Goal: Information Seeking & Learning: Compare options

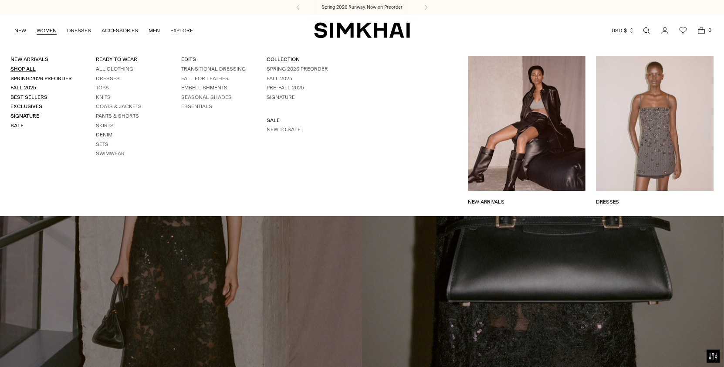
click at [27, 71] on link "Shop All" at bounding box center [22, 69] width 25 height 6
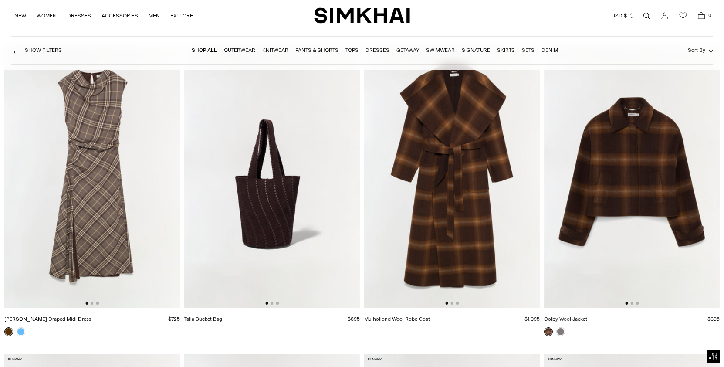
scroll to position [81, 0]
click at [112, 193] on img at bounding box center [92, 177] width 176 height 264
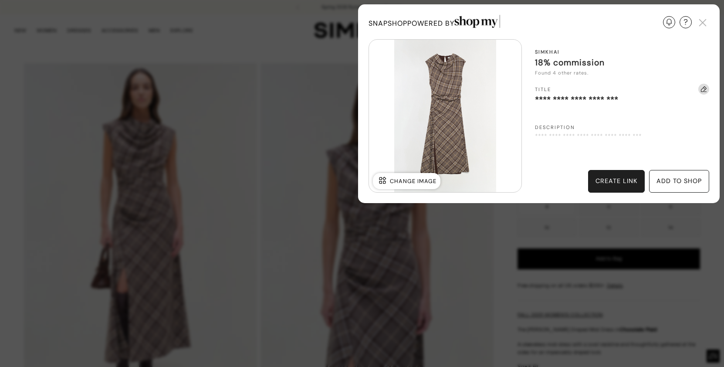
click at [631, 187] on div "create link" at bounding box center [616, 181] width 57 height 23
click at [705, 24] on img at bounding box center [703, 22] width 13 height 13
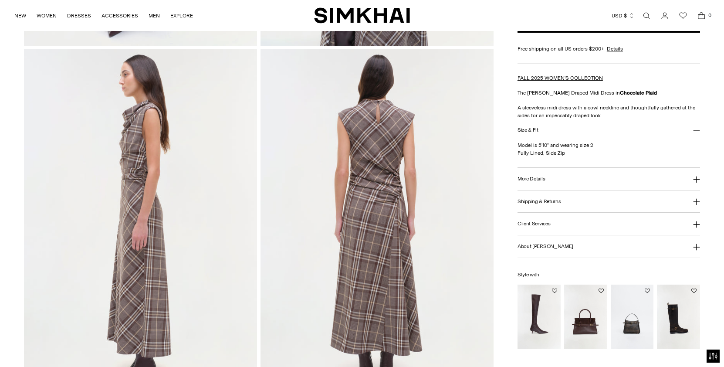
scroll to position [414, 0]
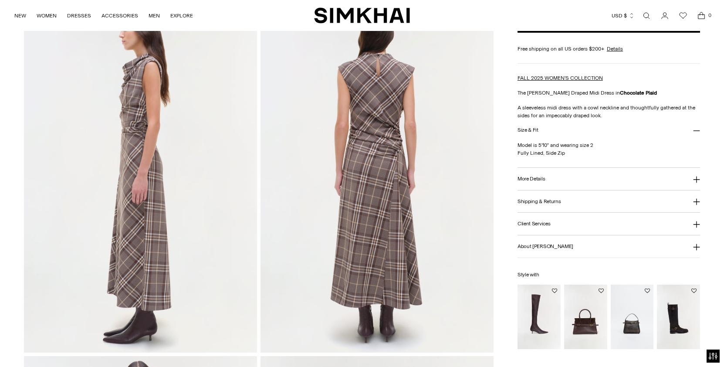
click at [0, 0] on img "Joni Leather Over-The-Knee Boot" at bounding box center [0, 0] width 0 height 0
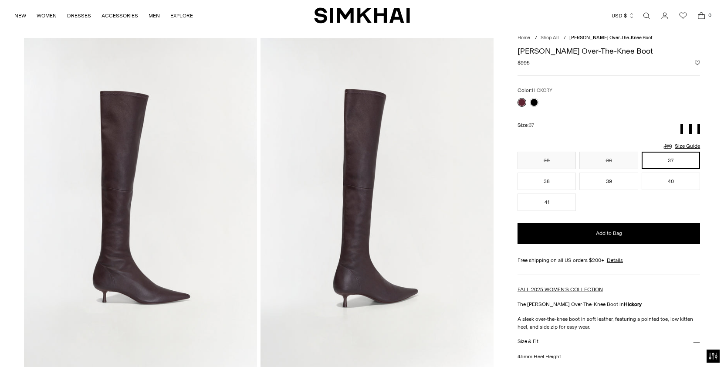
scroll to position [23, 0]
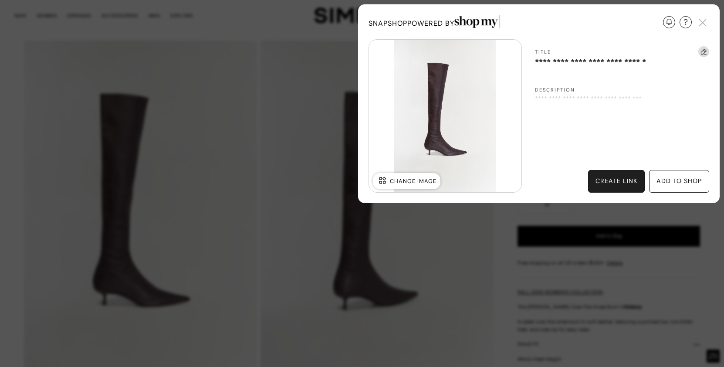
click at [619, 171] on div "create link" at bounding box center [616, 181] width 57 height 23
click at [706, 23] on img at bounding box center [703, 22] width 13 height 13
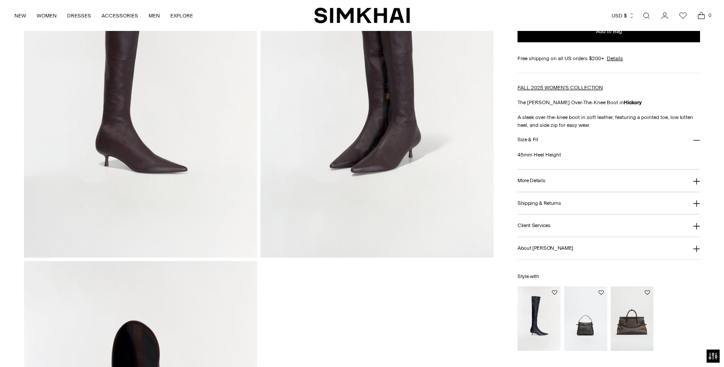
scroll to position [614, 0]
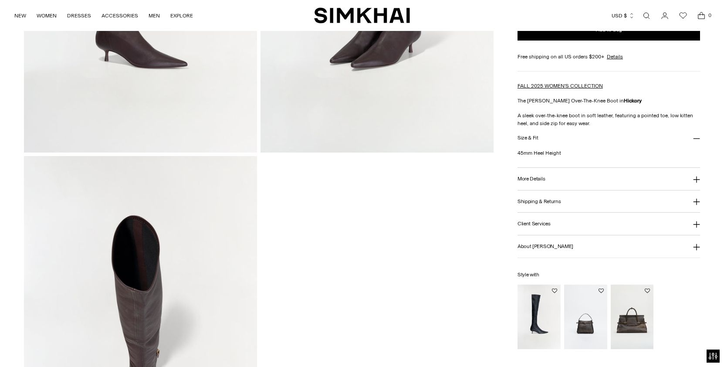
click at [0, 0] on img "Cleo Leather Bucket Bag" at bounding box center [0, 0] width 0 height 0
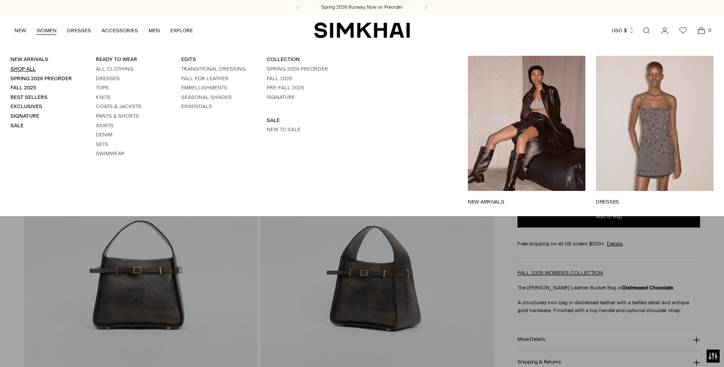
click at [33, 67] on link "Shop All" at bounding box center [22, 69] width 25 height 6
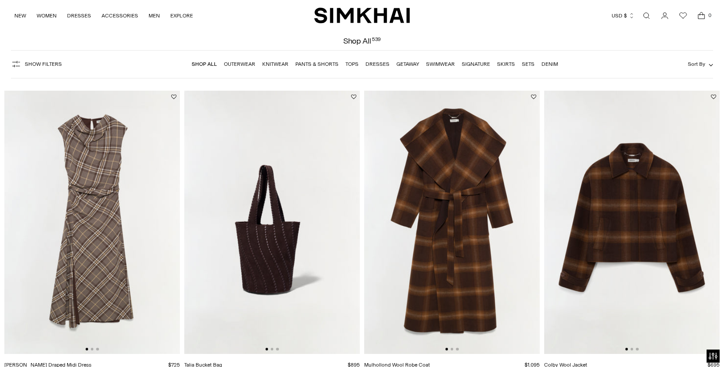
scroll to position [92, 0]
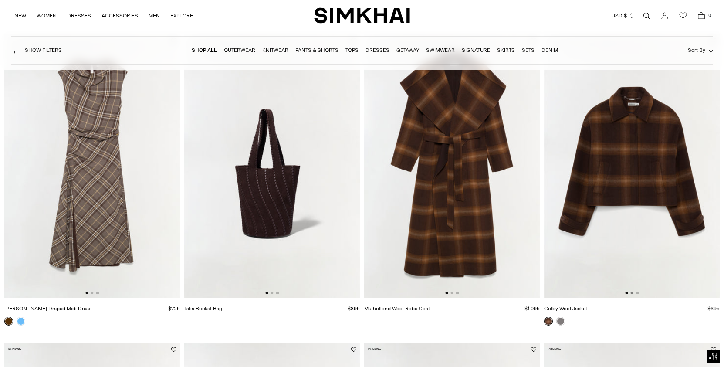
click at [632, 293] on button "Go to slide 2" at bounding box center [632, 293] width 3 height 3
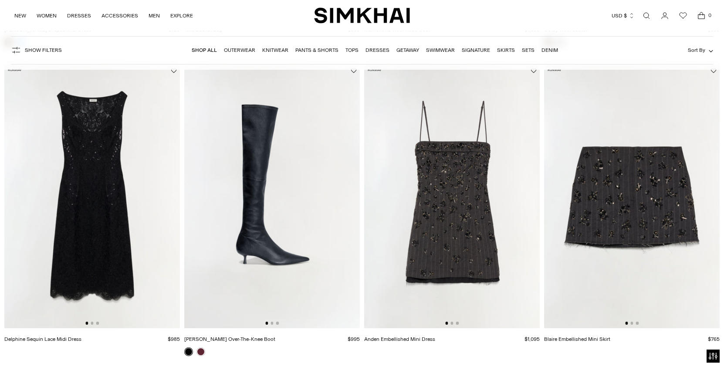
scroll to position [687, 0]
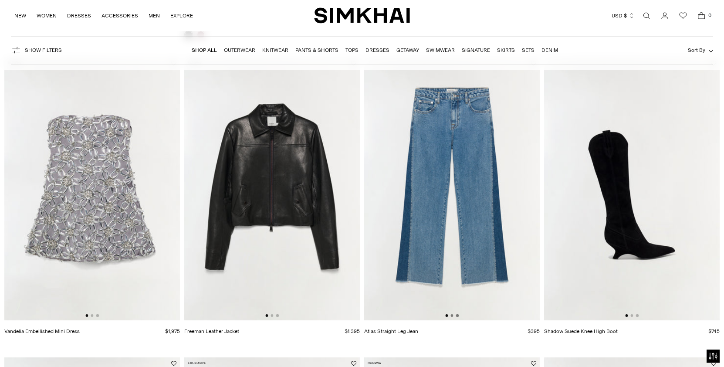
click at [452, 316] on button "Go to slide 2" at bounding box center [452, 315] width 3 height 3
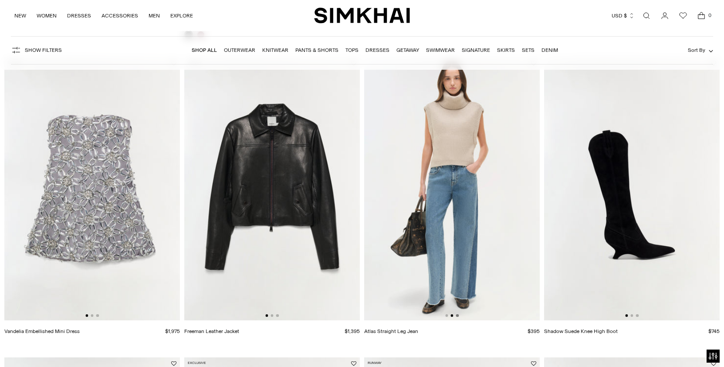
click at [457, 316] on button "Go to slide 3" at bounding box center [457, 315] width 3 height 3
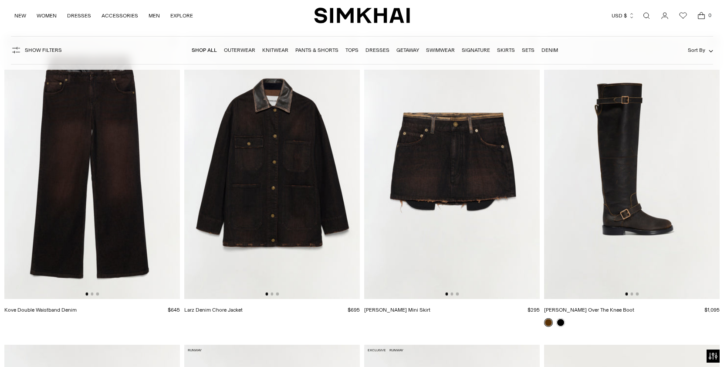
scroll to position [1634, 0]
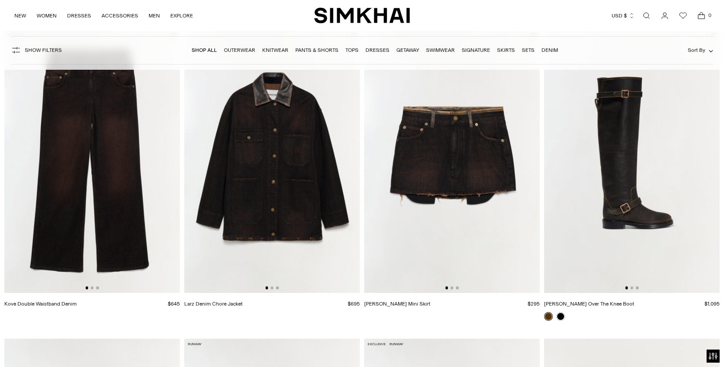
click at [273, 289] on div at bounding box center [272, 287] width 14 height 3
click at [277, 289] on button "Go to slide 3" at bounding box center [277, 287] width 3 height 3
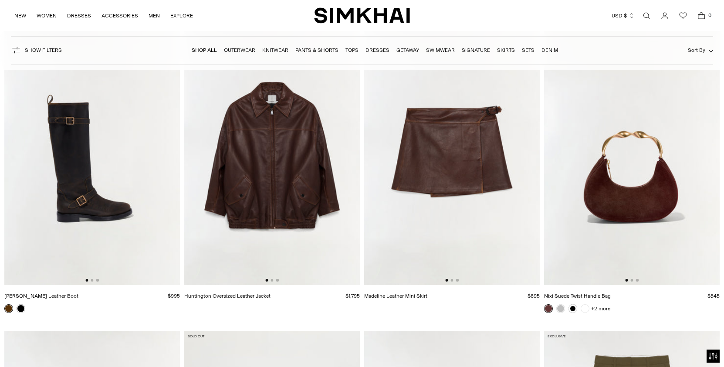
scroll to position [1950, 0]
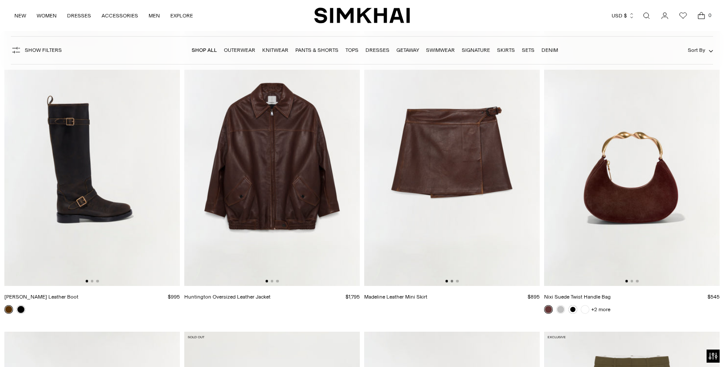
click at [452, 282] on button "Go to slide 2" at bounding box center [452, 281] width 3 height 3
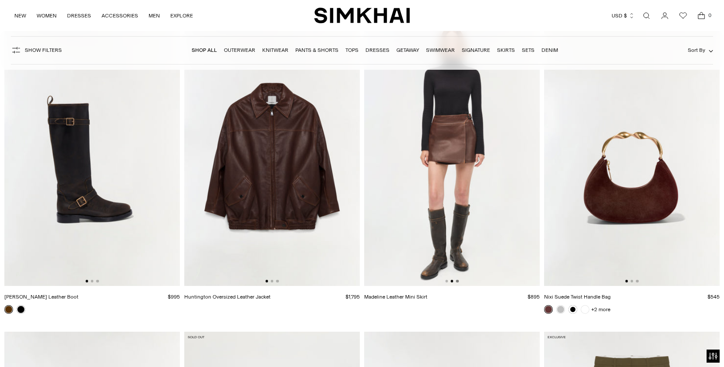
click at [457, 282] on button "Go to slide 3" at bounding box center [457, 281] width 3 height 3
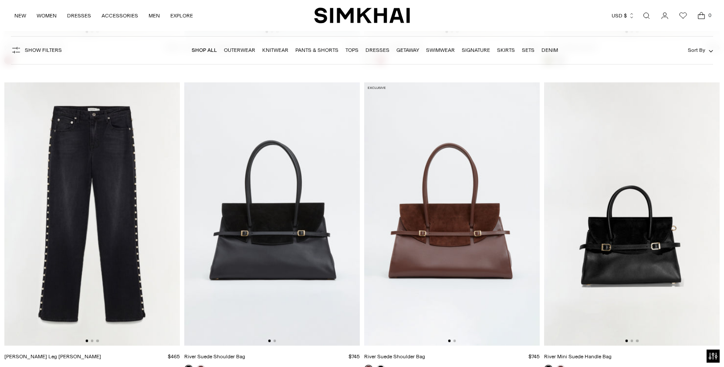
scroll to position [2507, 0]
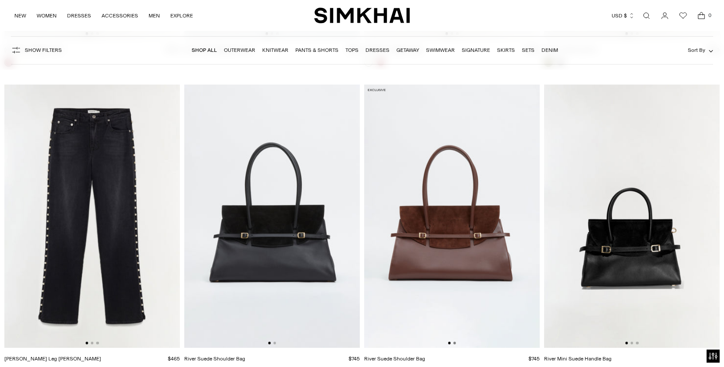
click at [456, 344] on button "Go to slide 2" at bounding box center [455, 343] width 3 height 3
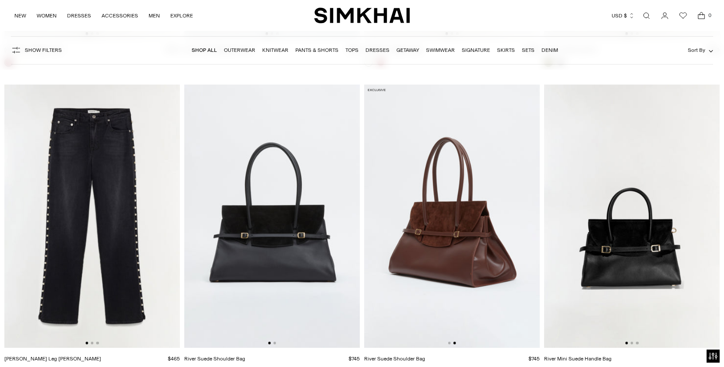
scroll to position [2866, 0]
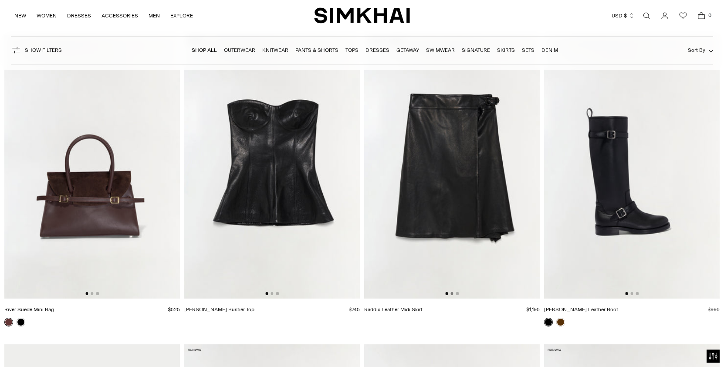
click at [451, 294] on button "Go to slide 2" at bounding box center [452, 293] width 3 height 3
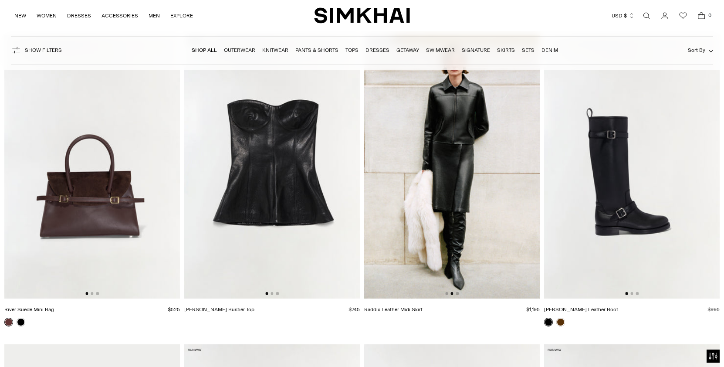
click at [272, 297] on img at bounding box center [272, 167] width 176 height 264
click at [460, 164] on img at bounding box center [452, 167] width 176 height 264
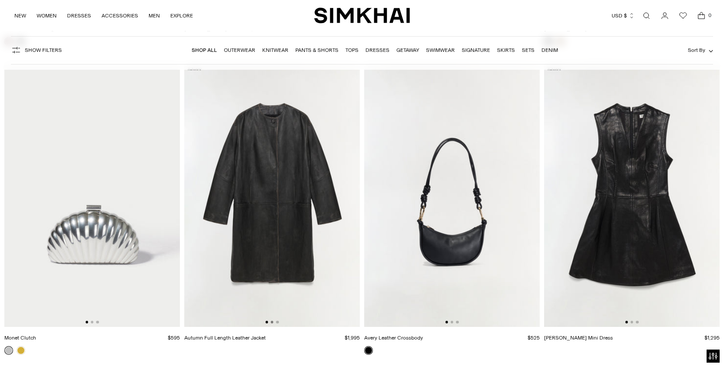
click at [271, 322] on button "Go to slide 2" at bounding box center [272, 322] width 3 height 3
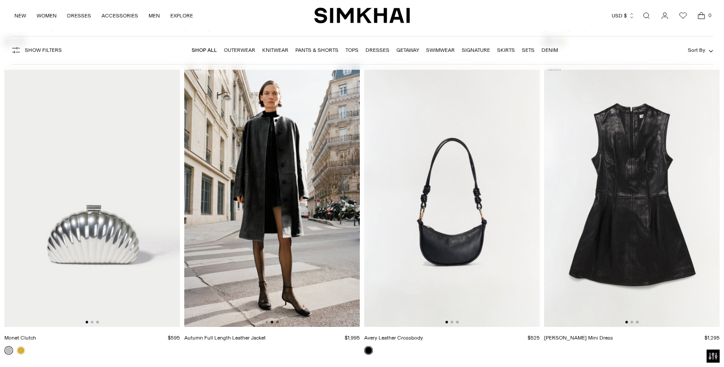
click at [278, 322] on button "Go to slide 3" at bounding box center [277, 322] width 3 height 3
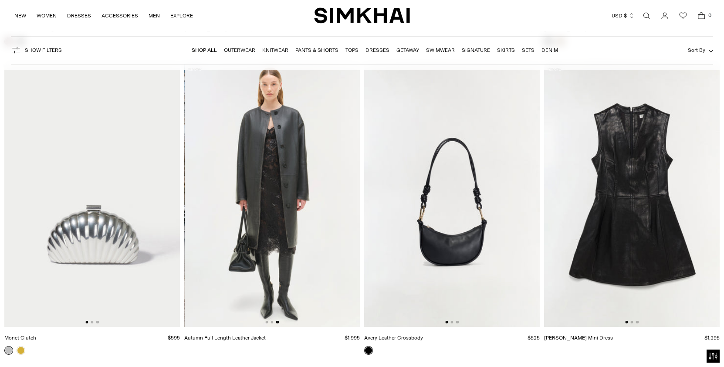
scroll to position [0, 351]
click at [293, 171] on img at bounding box center [272, 196] width 176 height 264
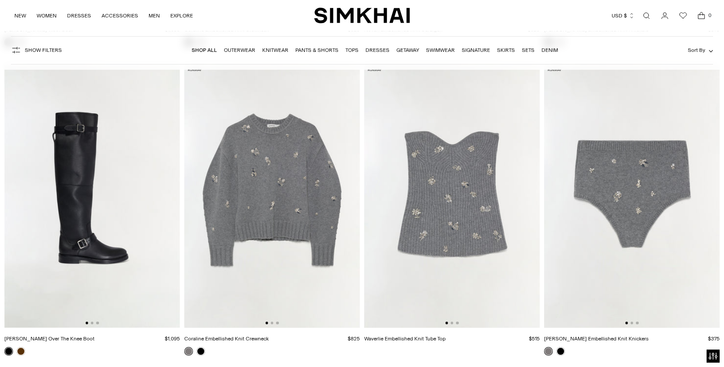
scroll to position [4369, 0]
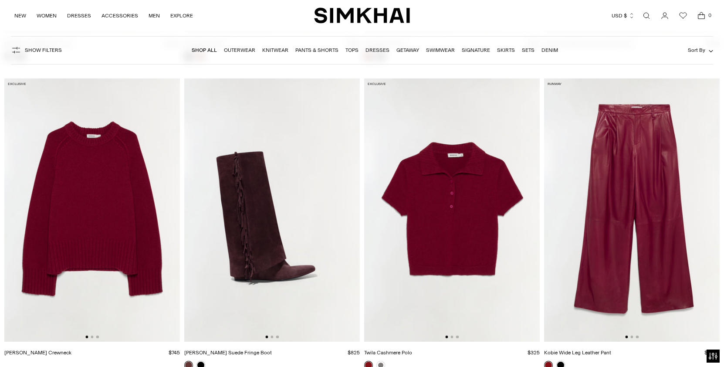
click at [460, 204] on img at bounding box center [452, 210] width 176 height 264
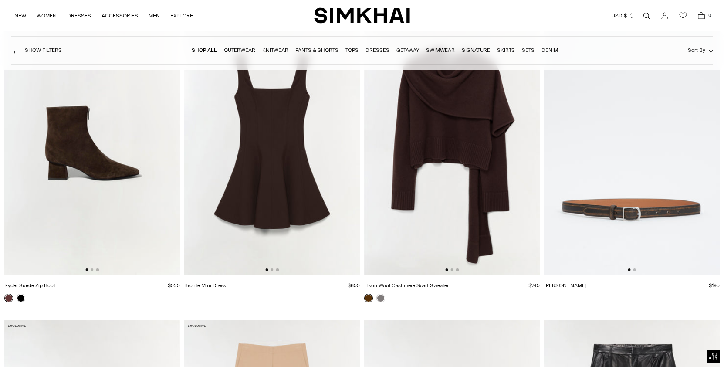
scroll to position [5019, 0]
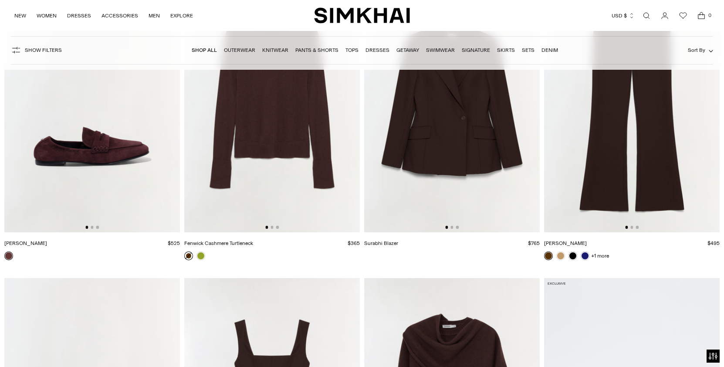
scroll to position [5240, 0]
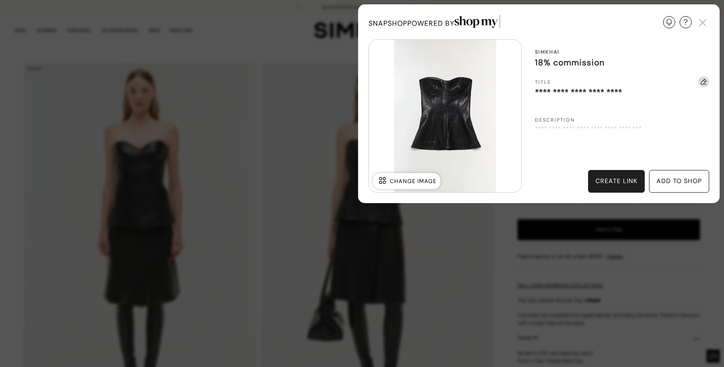
click at [627, 181] on div "create link" at bounding box center [617, 182] width 42 height 10
click at [701, 22] on img at bounding box center [703, 22] width 13 height 13
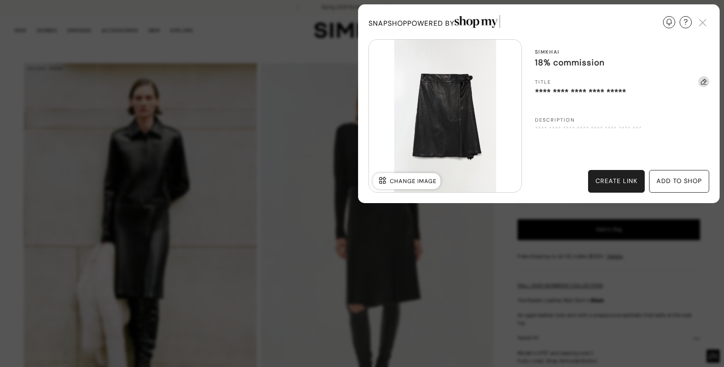
click at [628, 177] on div "create link" at bounding box center [617, 182] width 42 height 10
click at [707, 21] on img at bounding box center [703, 22] width 13 height 13
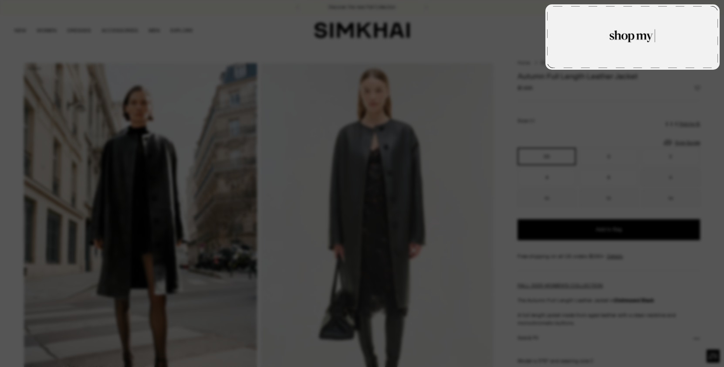
type textarea "**********"
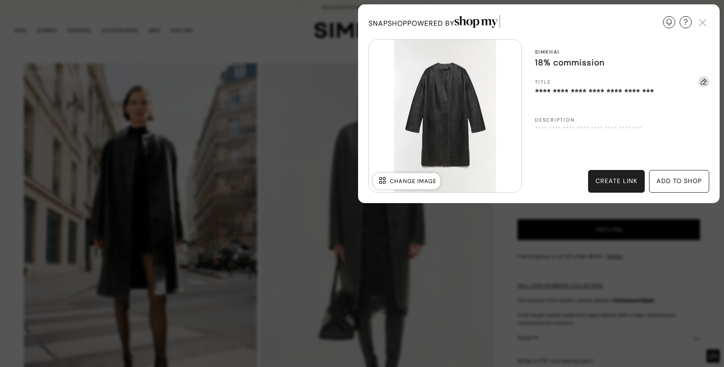
click at [611, 176] on div "create link" at bounding box center [616, 181] width 57 height 23
click at [703, 23] on img at bounding box center [703, 22] width 13 height 13
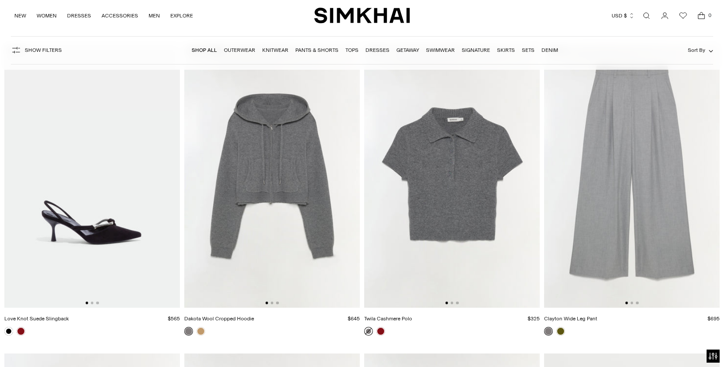
scroll to position [0, 351]
click at [65, 229] on img at bounding box center [92, 176] width 176 height 264
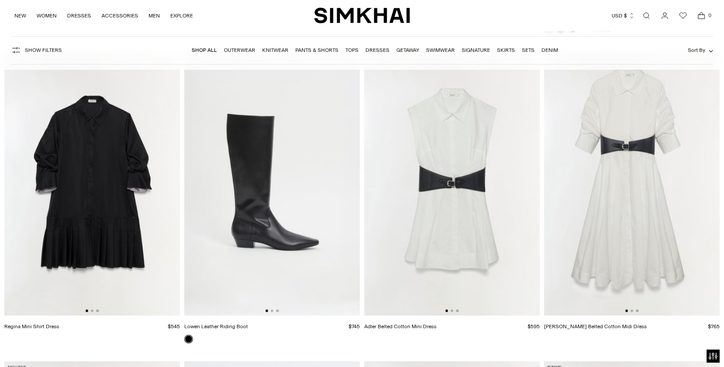
scroll to position [6851, 0]
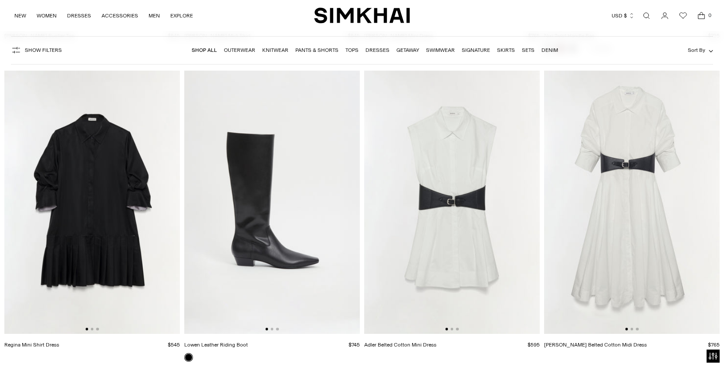
click at [469, 217] on img at bounding box center [452, 203] width 176 height 264
click at [626, 182] on img at bounding box center [632, 203] width 176 height 264
click at [143, 241] on img at bounding box center [92, 203] width 176 height 264
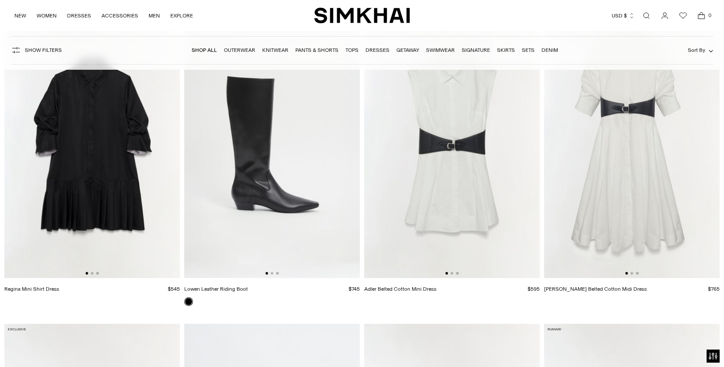
scroll to position [7190, 0]
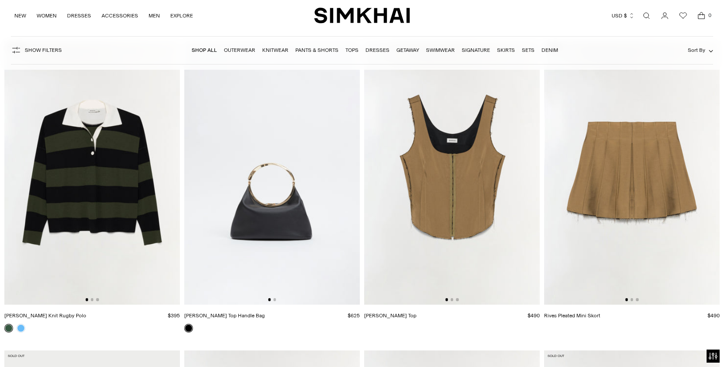
click at [495, 182] on img at bounding box center [452, 173] width 176 height 264
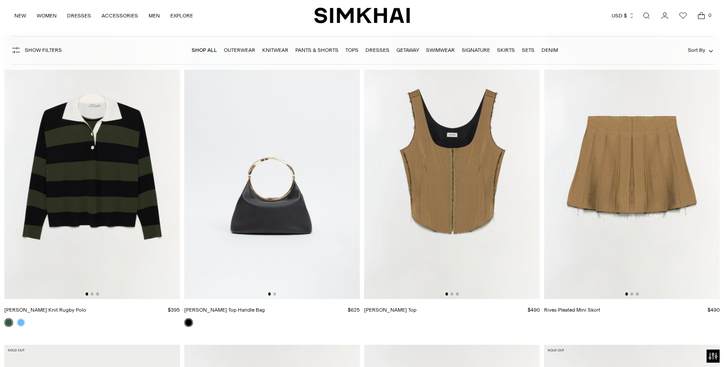
scroll to position [7511, 0]
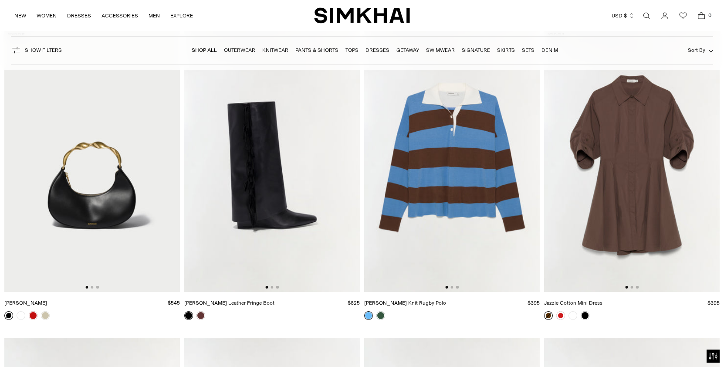
click at [480, 206] on img at bounding box center [452, 161] width 176 height 264
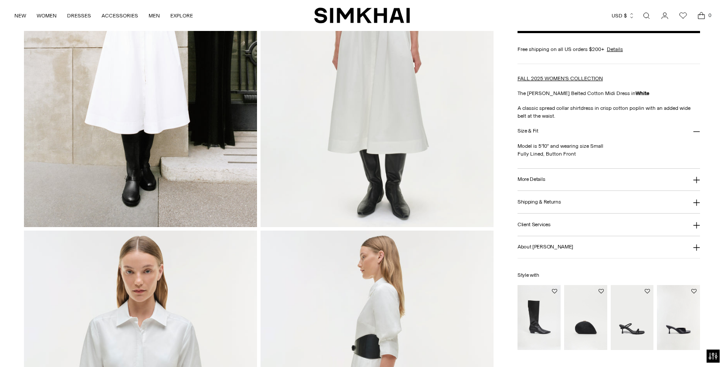
scroll to position [440, 0]
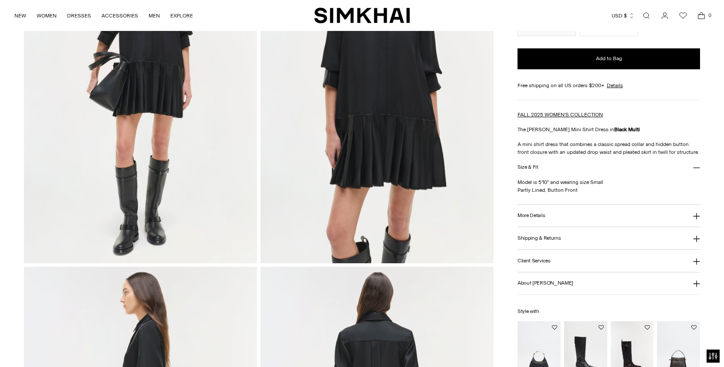
scroll to position [429, 0]
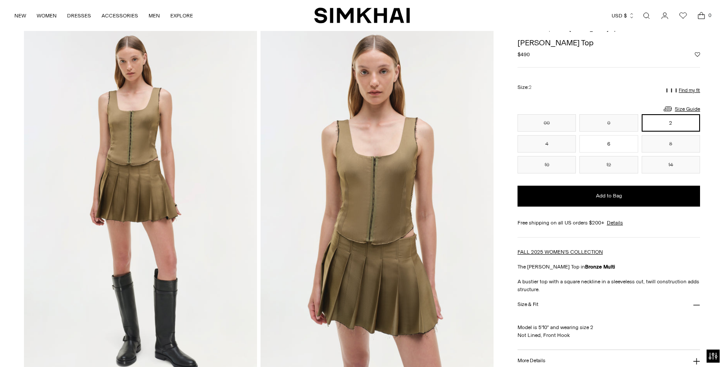
scroll to position [276, 0]
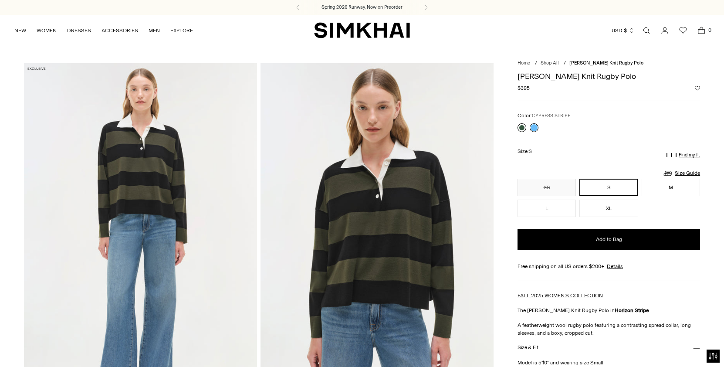
click at [521, 128] on link at bounding box center [522, 127] width 9 height 9
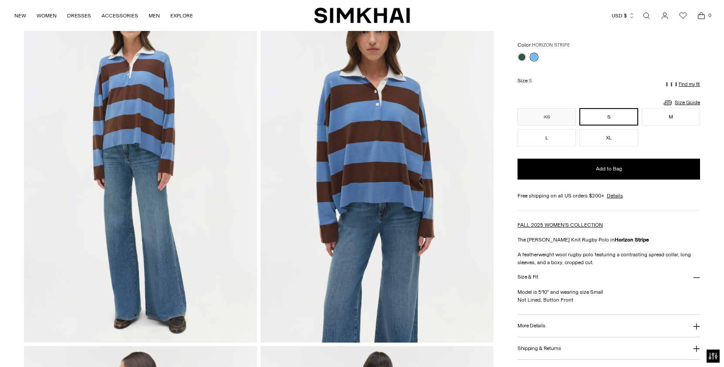
scroll to position [100, 0]
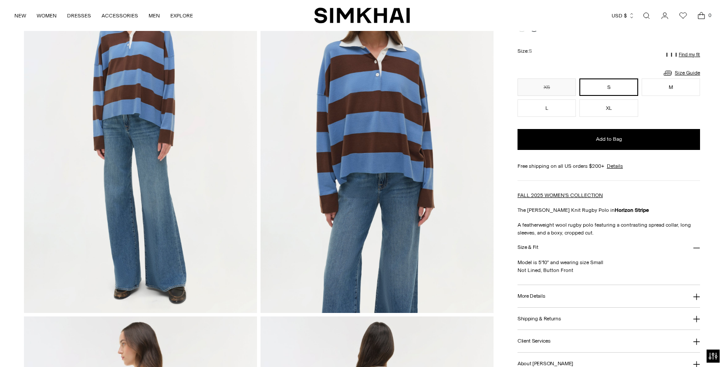
click at [575, 299] on button "More Details" at bounding box center [609, 296] width 183 height 22
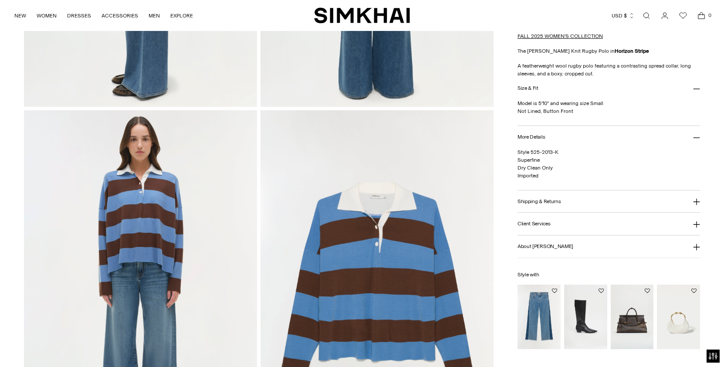
scroll to position [785, 0]
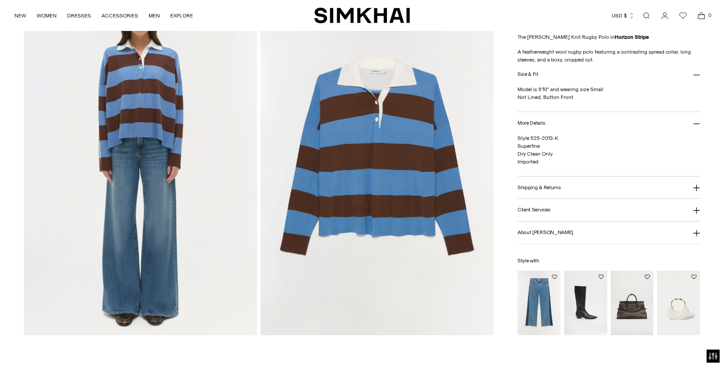
click at [330, 181] on img at bounding box center [377, 161] width 233 height 350
click at [373, 158] on img at bounding box center [377, 161] width 233 height 350
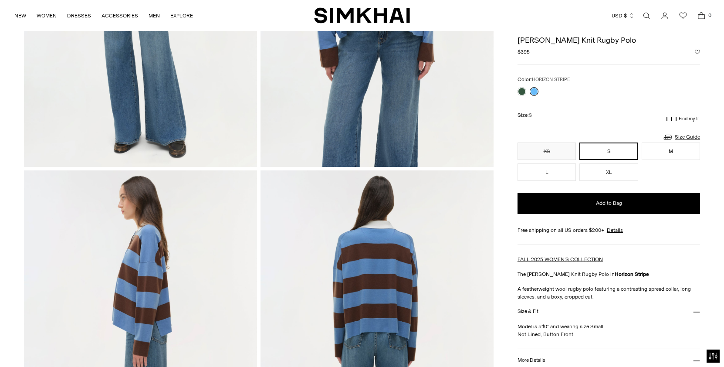
scroll to position [0, 0]
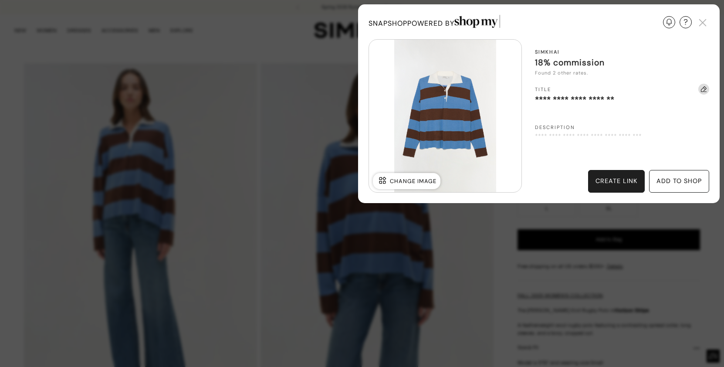
click at [622, 178] on div "create link" at bounding box center [617, 182] width 42 height 10
click at [706, 26] on img at bounding box center [703, 22] width 13 height 13
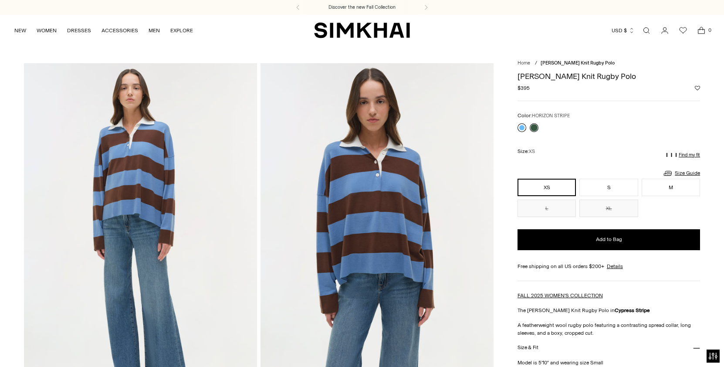
click at [524, 129] on link at bounding box center [522, 127] width 9 height 9
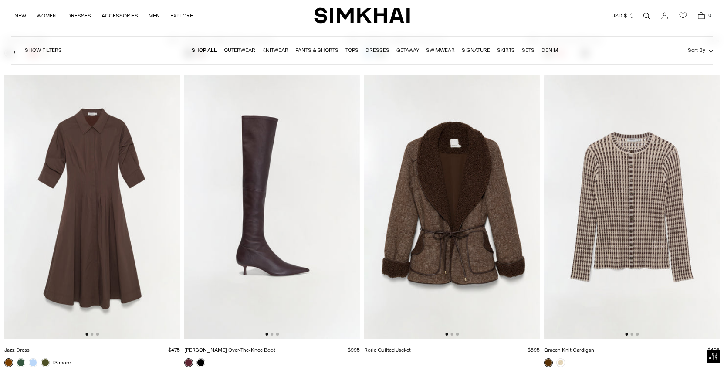
scroll to position [7781, 0]
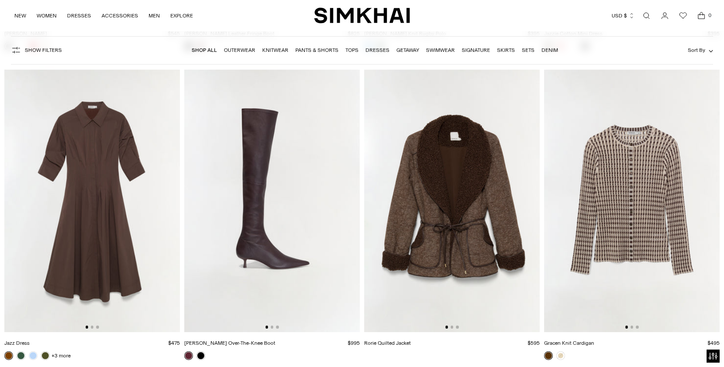
click at [116, 202] on img at bounding box center [92, 200] width 176 height 264
click at [700, 183] on img at bounding box center [632, 200] width 176 height 264
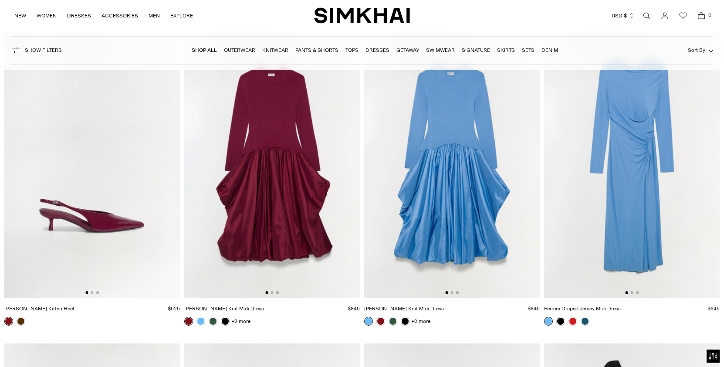
scroll to position [10292, 0]
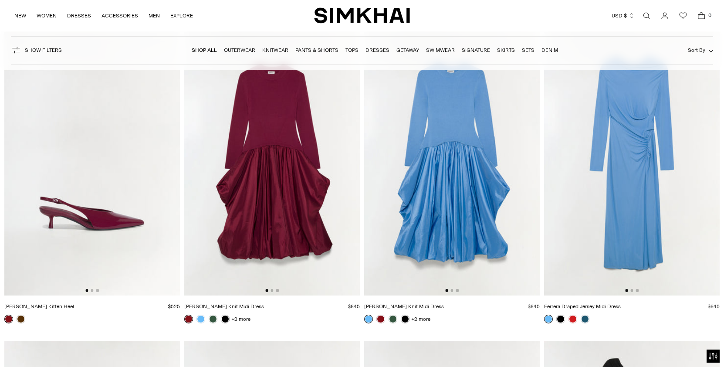
click at [255, 238] on img at bounding box center [272, 164] width 176 height 264
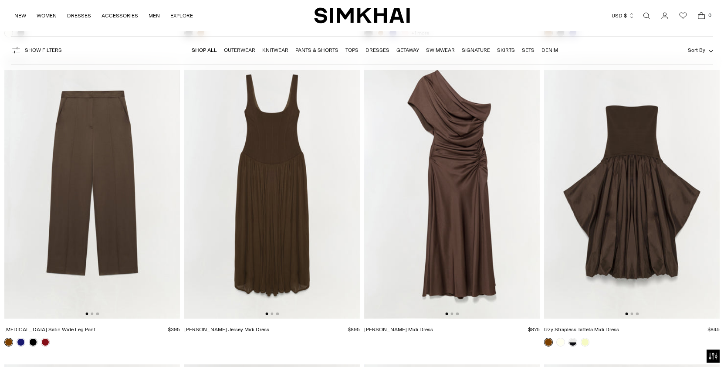
scroll to position [14298, 0]
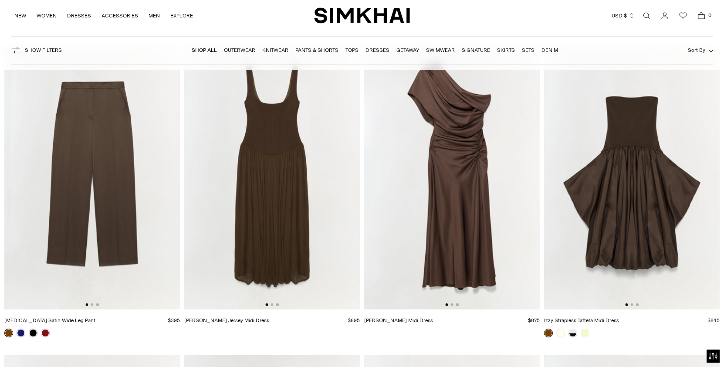
click at [615, 216] on img at bounding box center [632, 178] width 176 height 264
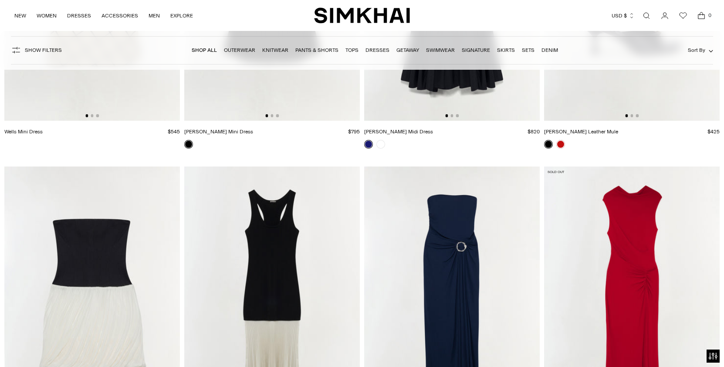
scroll to position [18227, 0]
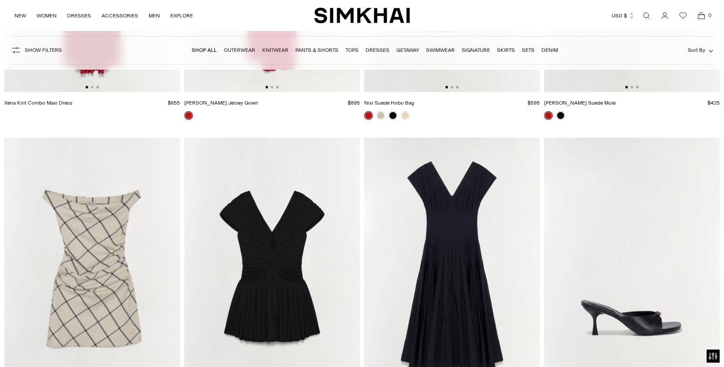
click at [124, 265] on img at bounding box center [92, 270] width 176 height 264
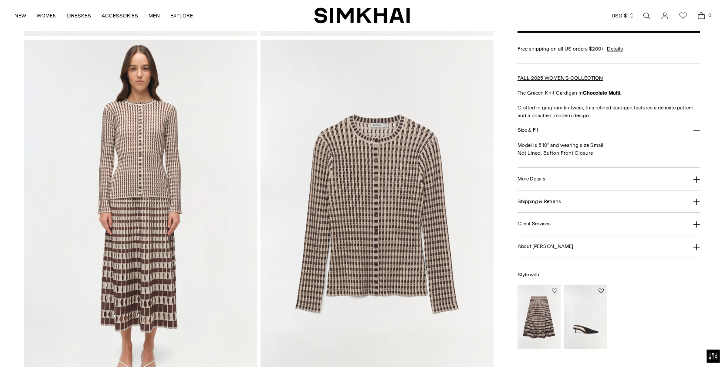
scroll to position [807, 0]
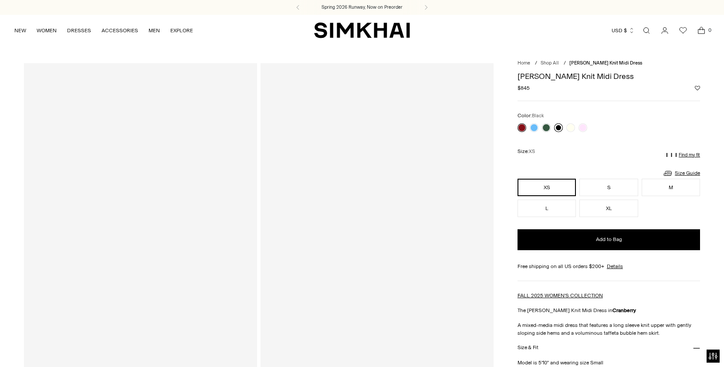
click at [558, 126] on link at bounding box center [558, 127] width 9 height 9
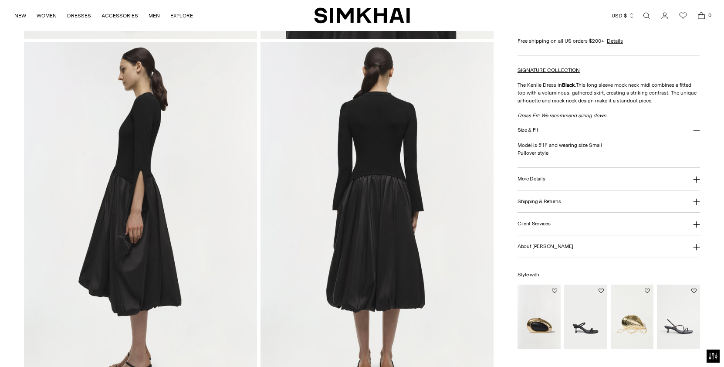
scroll to position [375, 0]
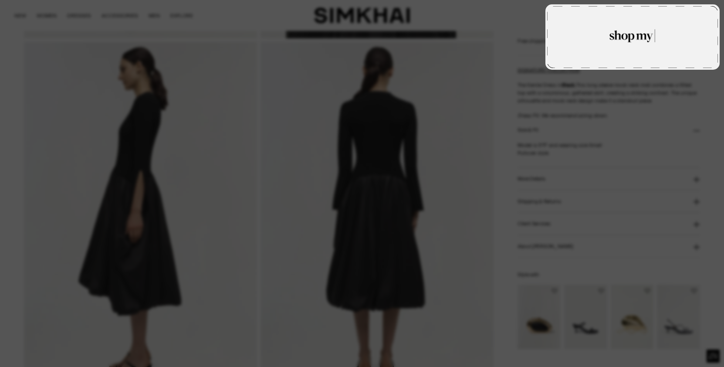
type textarea "**********"
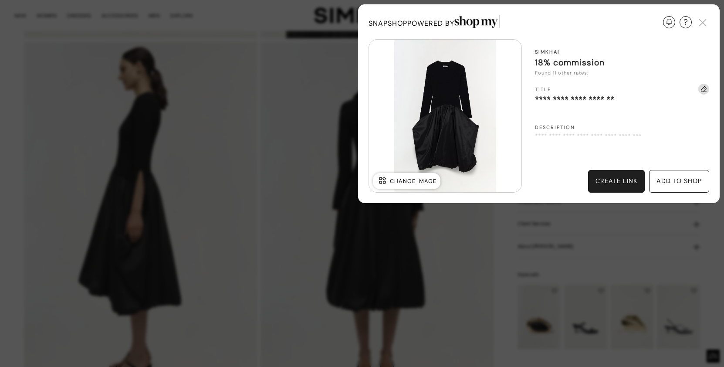
click at [607, 177] on div "create link" at bounding box center [617, 182] width 42 height 10
click at [704, 21] on img at bounding box center [703, 22] width 13 height 13
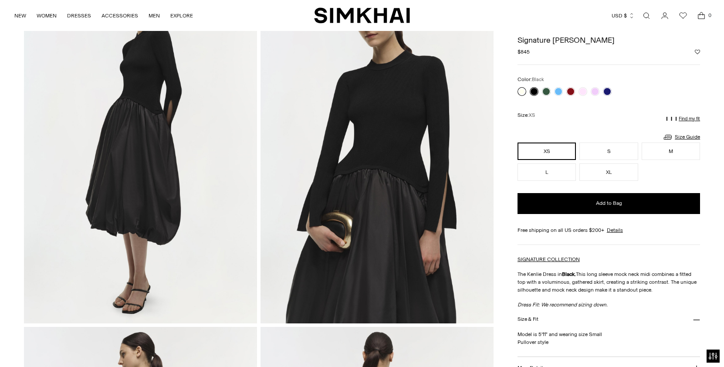
scroll to position [89, 0]
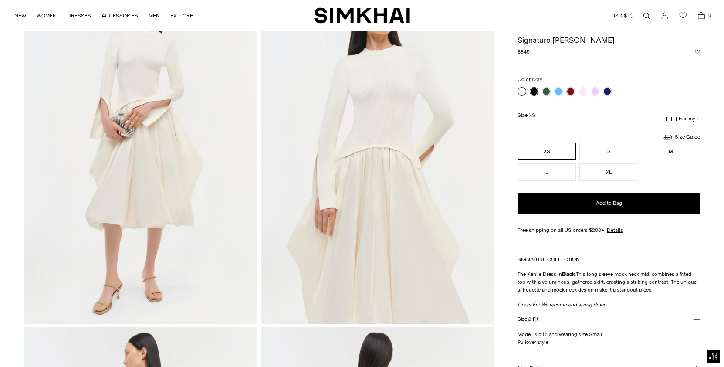
click at [524, 88] on link at bounding box center [522, 91] width 9 height 9
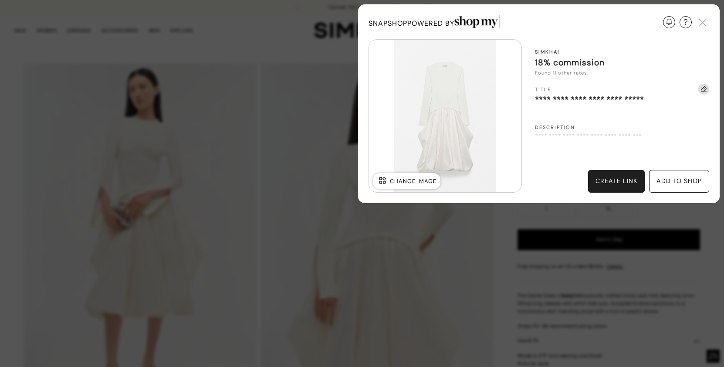
click at [617, 176] on div "create link" at bounding box center [616, 181] width 57 height 23
click at [706, 20] on img at bounding box center [703, 22] width 13 height 13
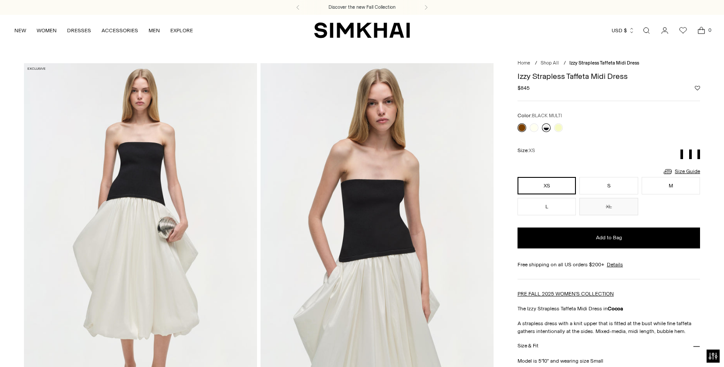
click at [546, 126] on link at bounding box center [546, 127] width 9 height 9
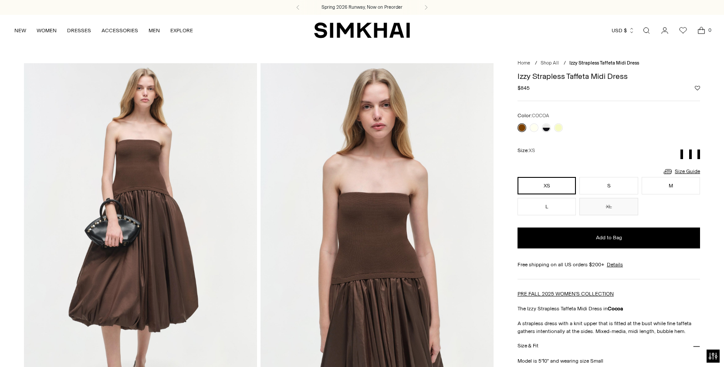
click at [523, 126] on link at bounding box center [522, 127] width 9 height 9
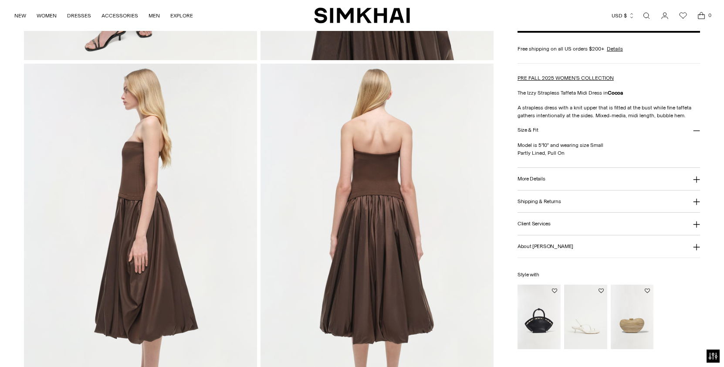
scroll to position [374, 0]
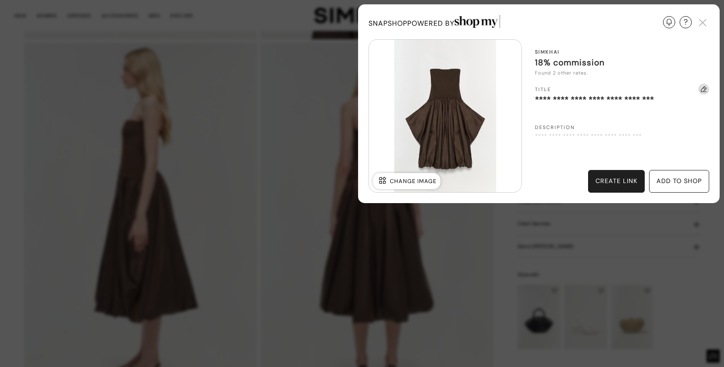
click at [614, 187] on div "create link" at bounding box center [616, 181] width 57 height 23
click at [702, 23] on img at bounding box center [703, 22] width 13 height 13
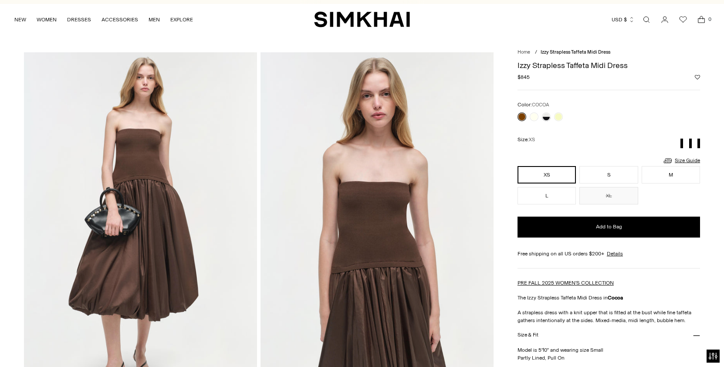
scroll to position [9, 0]
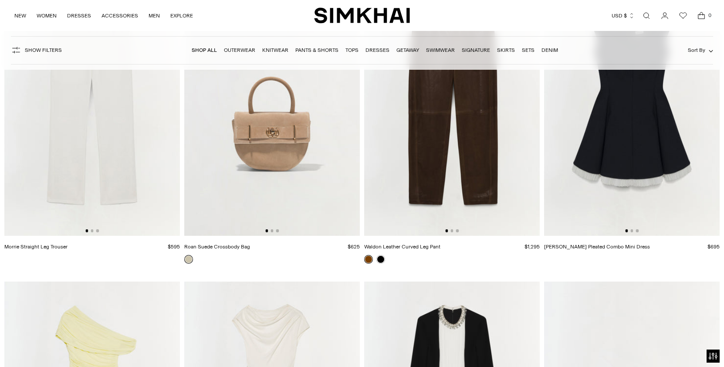
scroll to position [19515, 0]
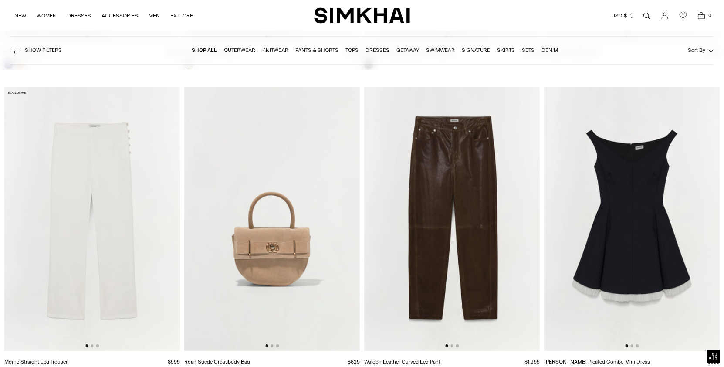
click at [436, 163] on img at bounding box center [452, 219] width 176 height 264
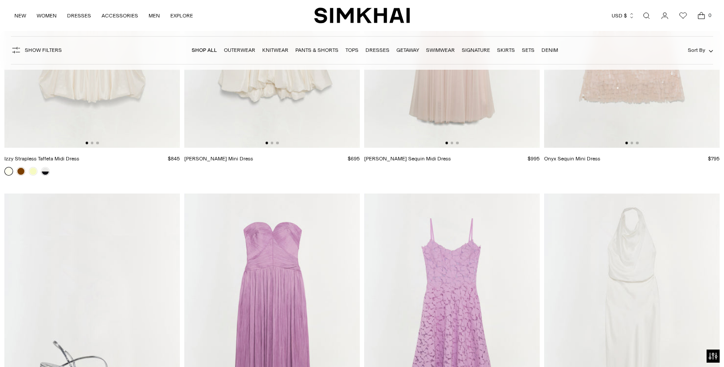
scroll to position [20582, 0]
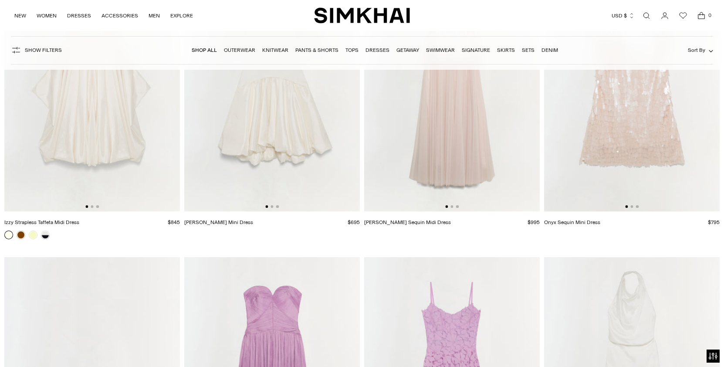
click at [135, 143] on img at bounding box center [92, 80] width 176 height 264
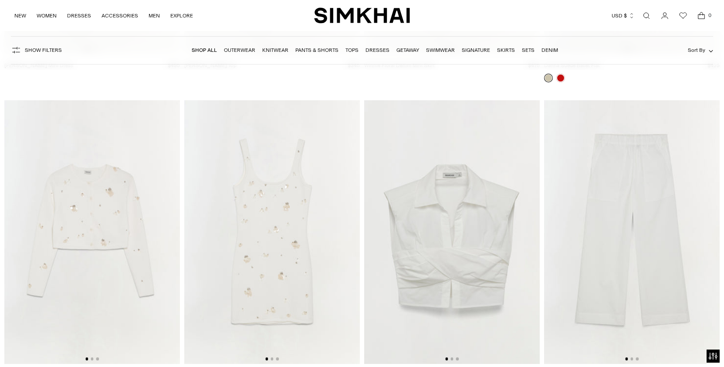
scroll to position [22655, 0]
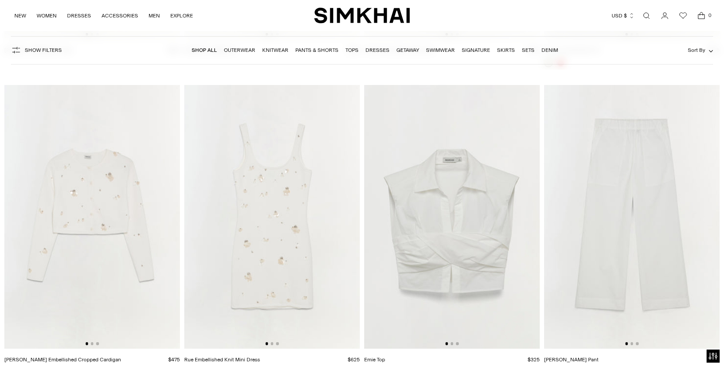
click at [450, 209] on img at bounding box center [452, 217] width 176 height 264
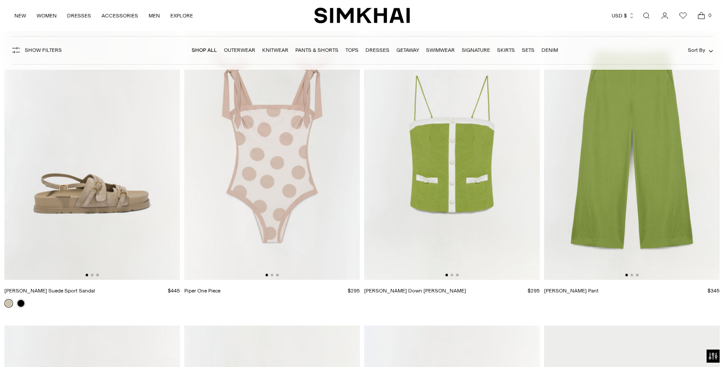
scroll to position [24832, 0]
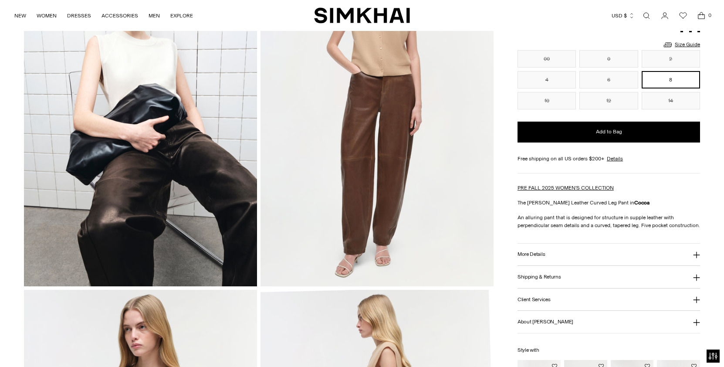
scroll to position [127, 0]
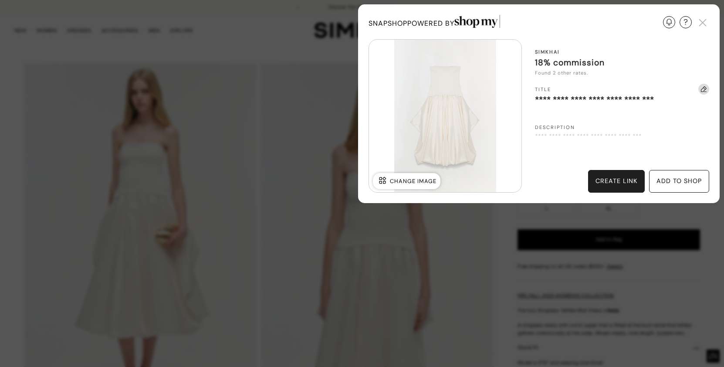
click at [609, 181] on div "create link" at bounding box center [617, 182] width 42 height 10
click at [705, 24] on img at bounding box center [703, 22] width 13 height 13
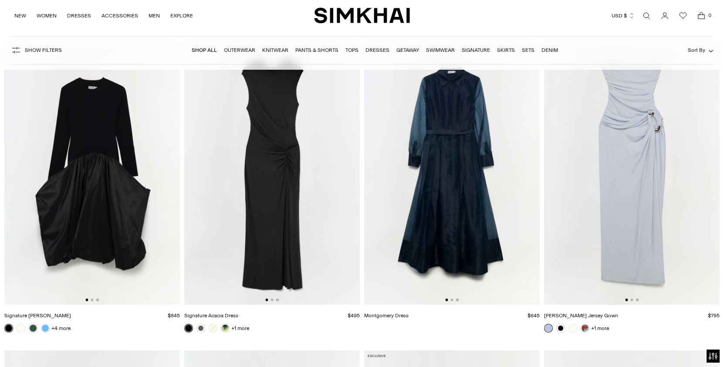
scroll to position [27257, 0]
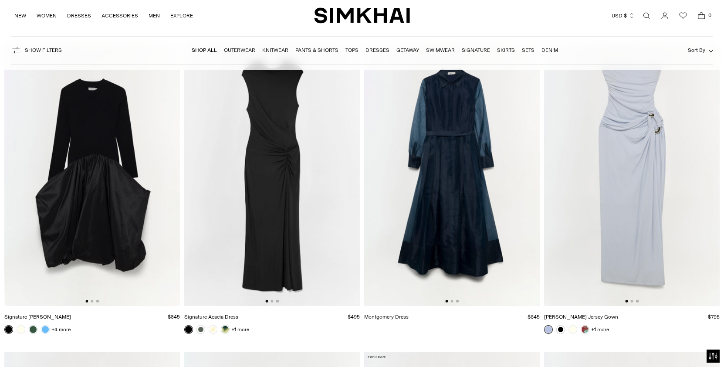
click at [93, 216] on img at bounding box center [92, 175] width 176 height 264
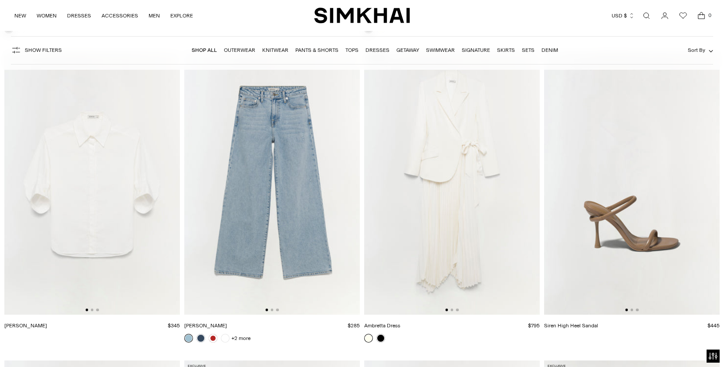
scroll to position [31577, 0]
click at [136, 172] on img at bounding box center [92, 184] width 176 height 264
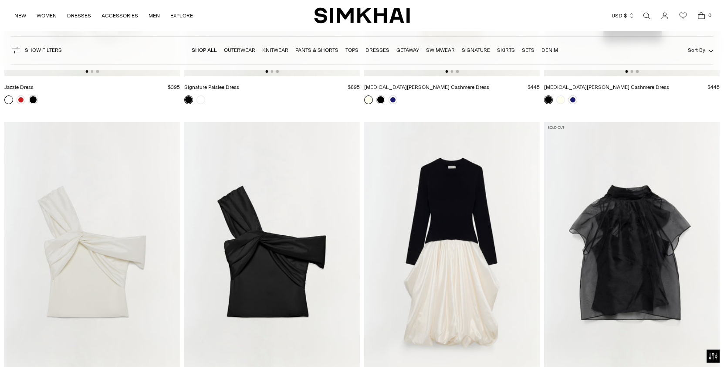
scroll to position [32519, 0]
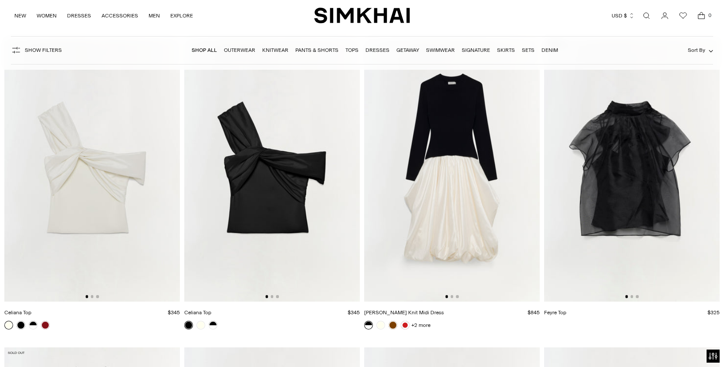
click at [631, 212] on img at bounding box center [632, 170] width 176 height 264
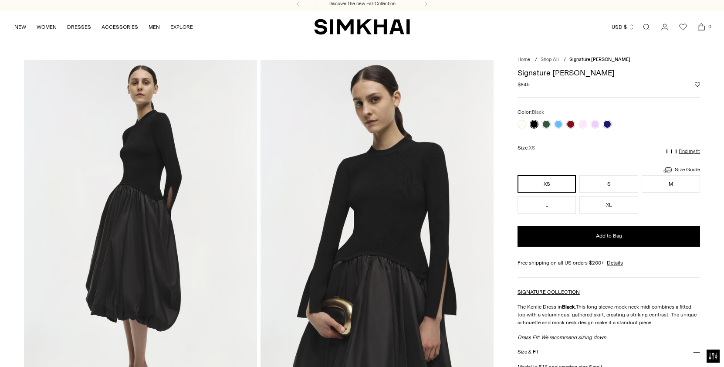
scroll to position [12, 0]
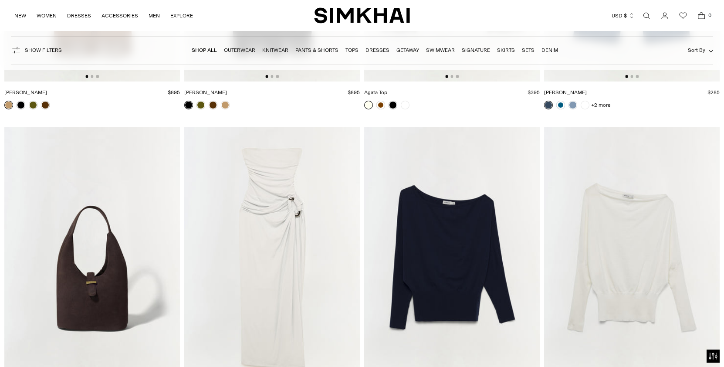
scroll to position [33129, 0]
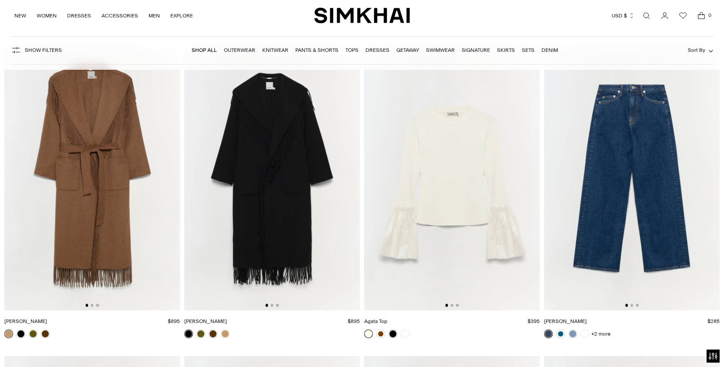
click at [593, 184] on img at bounding box center [632, 179] width 176 height 264
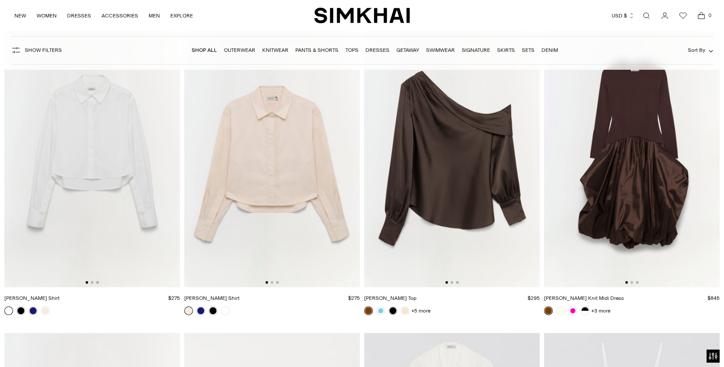
scroll to position [34702, 0]
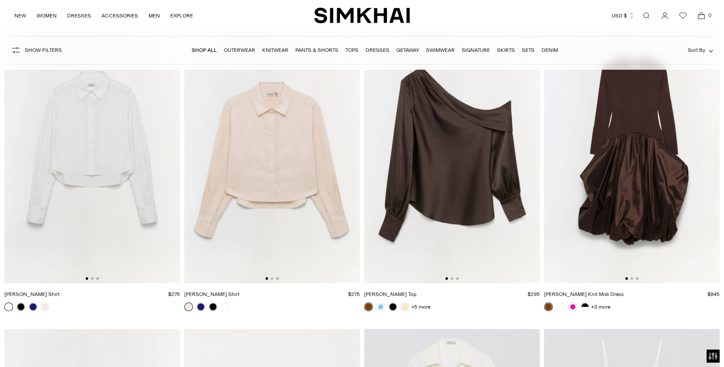
click at [128, 158] on img at bounding box center [92, 152] width 176 height 264
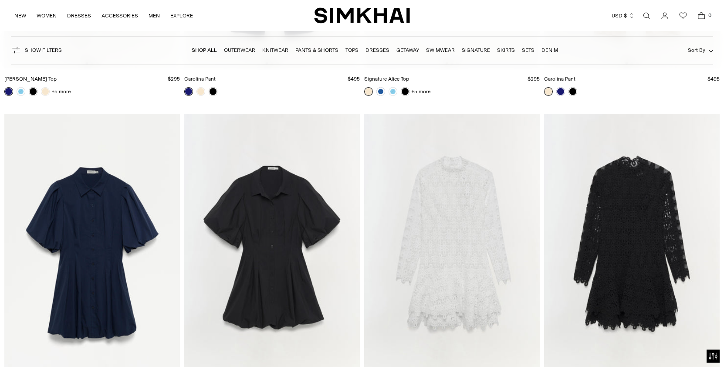
scroll to position [37478, 0]
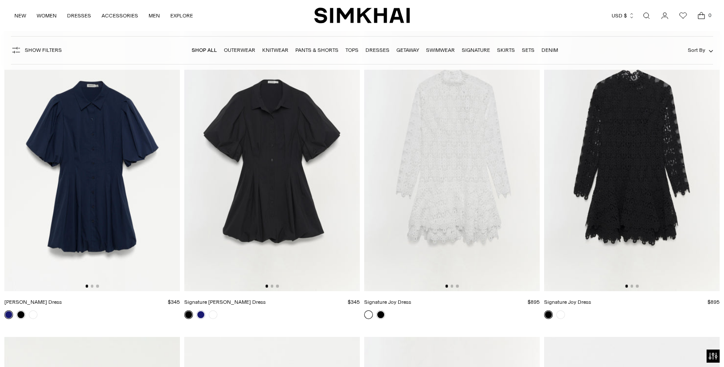
click at [303, 167] on img at bounding box center [272, 159] width 176 height 264
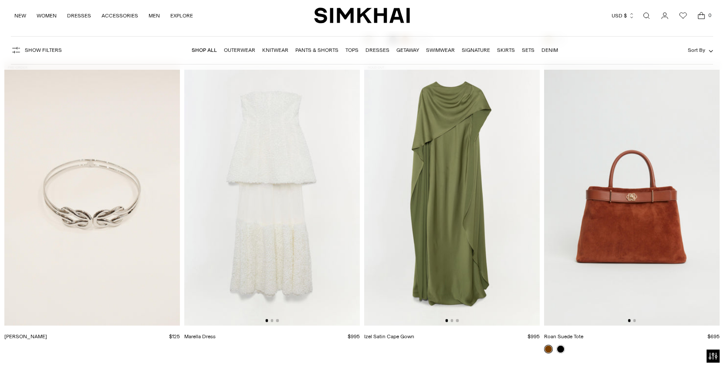
scroll to position [41155, 0]
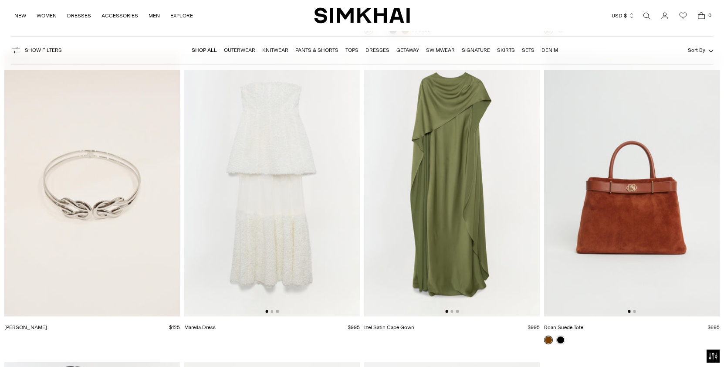
click at [449, 166] on img at bounding box center [452, 185] width 176 height 264
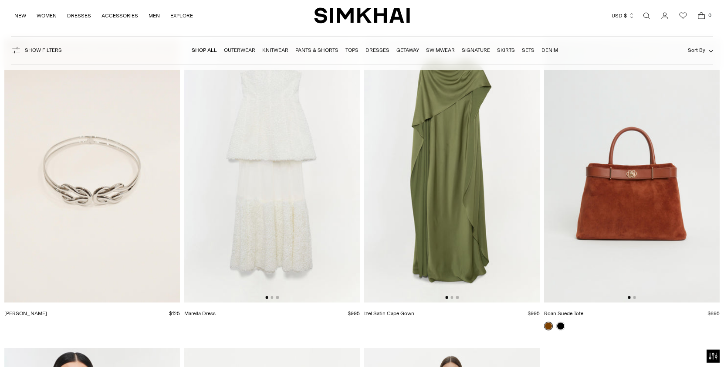
scroll to position [41172, 0]
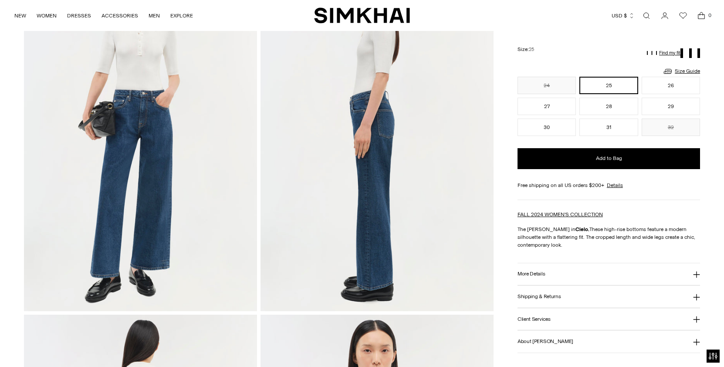
scroll to position [102, 0]
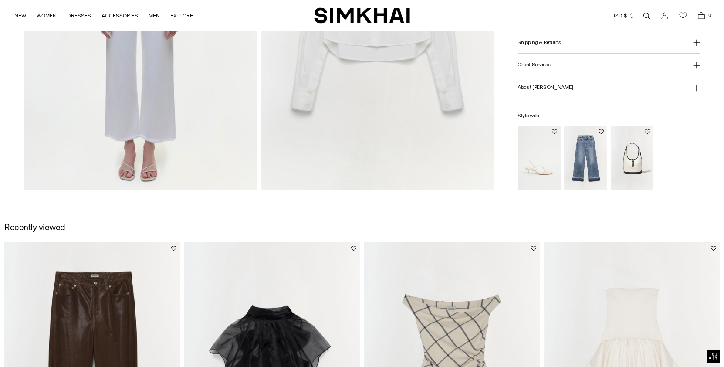
scroll to position [929, 0]
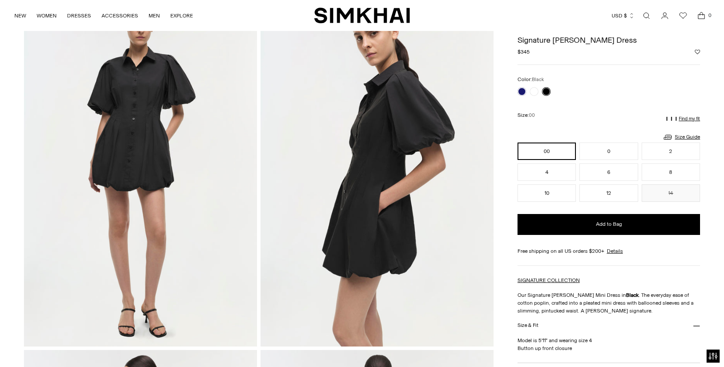
scroll to position [64, 0]
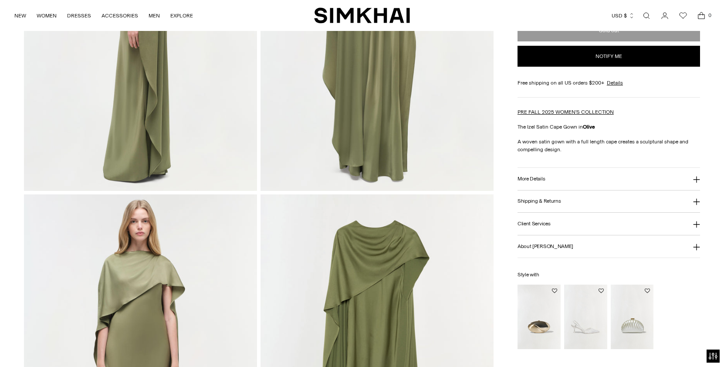
scroll to position [659, 0]
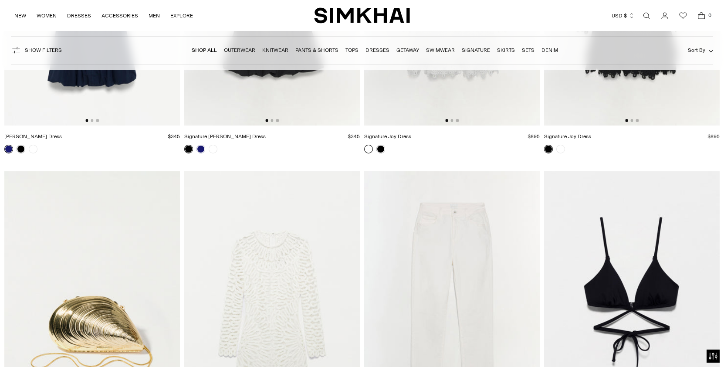
scroll to position [33594, 0]
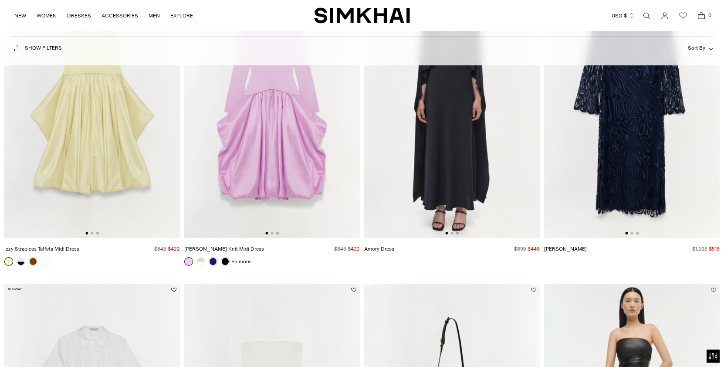
scroll to position [41, 0]
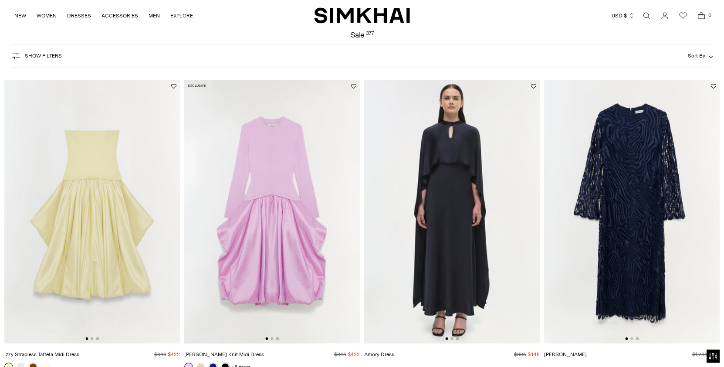
click at [124, 239] on img at bounding box center [92, 212] width 176 height 264
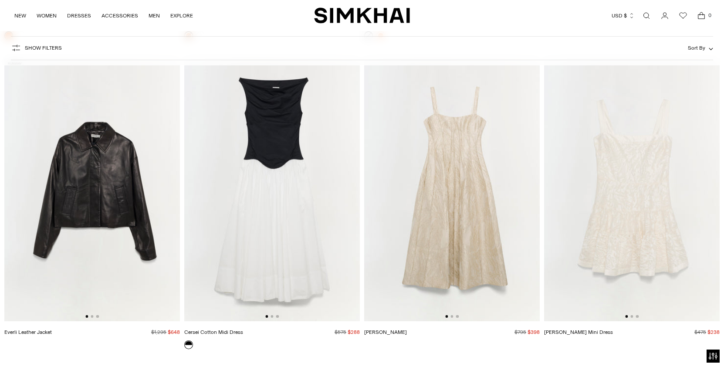
scroll to position [11083, 0]
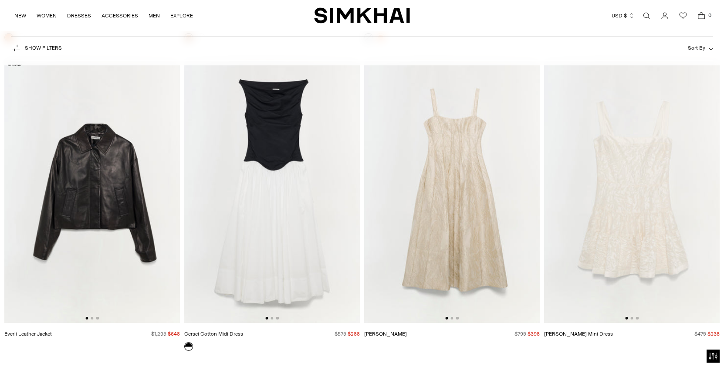
click at [425, 215] on img at bounding box center [452, 192] width 176 height 264
click at [277, 197] on img at bounding box center [272, 192] width 176 height 264
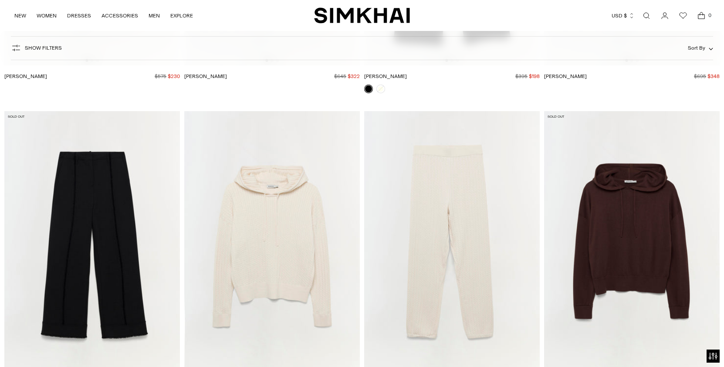
scroll to position [19040, 0]
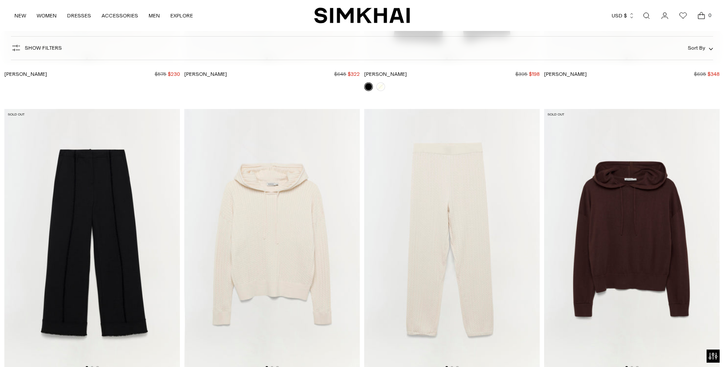
click at [624, 200] on img at bounding box center [632, 241] width 176 height 264
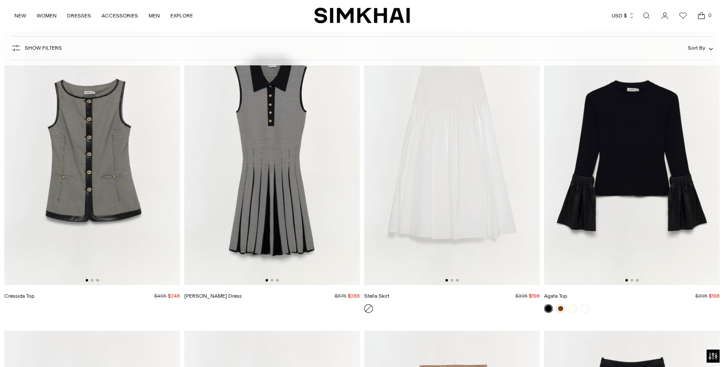
scroll to position [27682, 0]
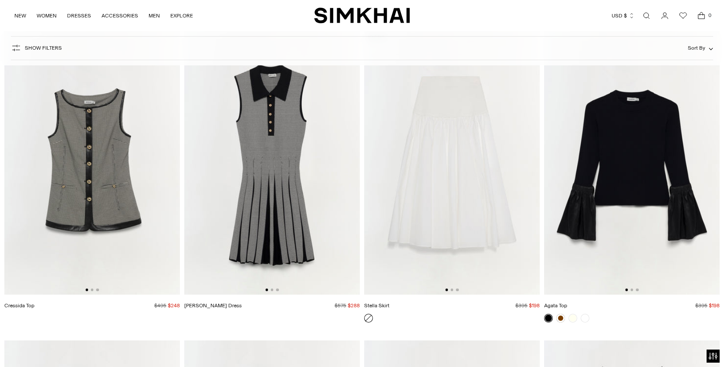
click at [421, 231] on img at bounding box center [452, 163] width 176 height 264
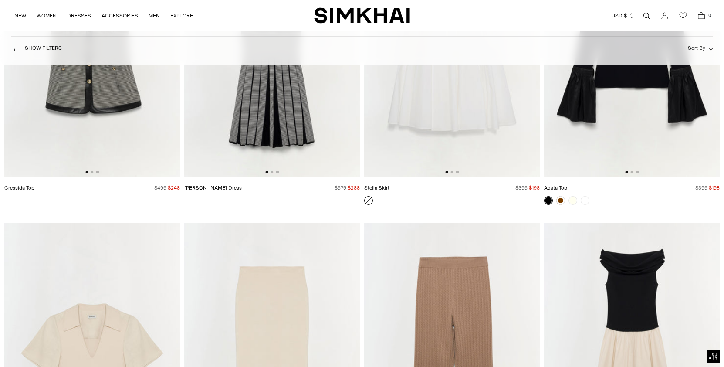
scroll to position [27928, 0]
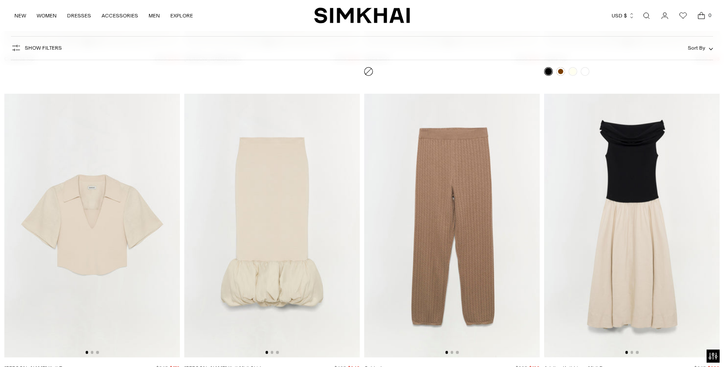
click at [278, 194] on img at bounding box center [272, 226] width 176 height 264
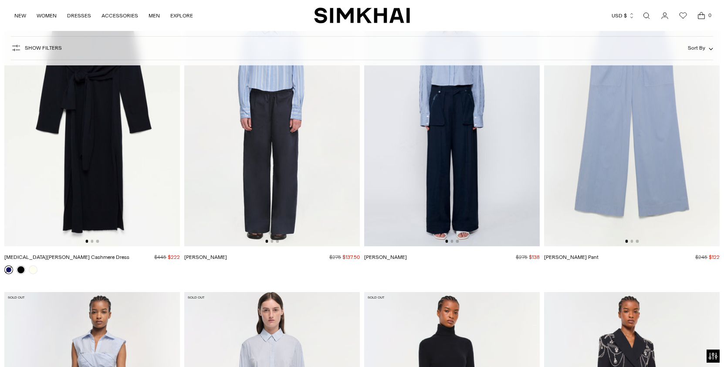
scroll to position [20152, 0]
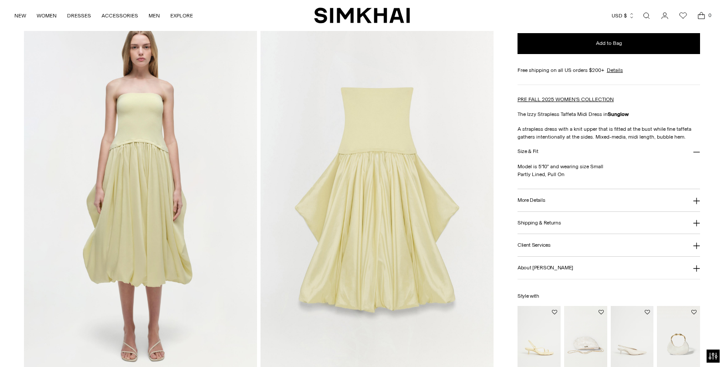
scroll to position [690, 0]
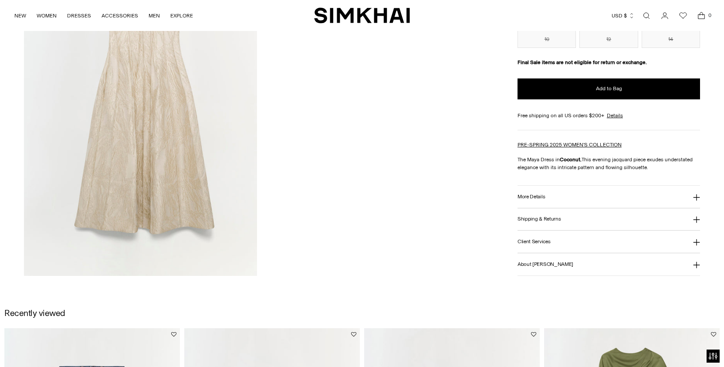
scroll to position [1206, 0]
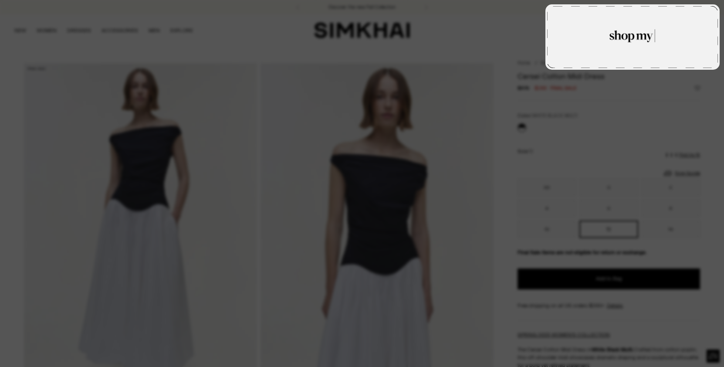
type textarea "**********"
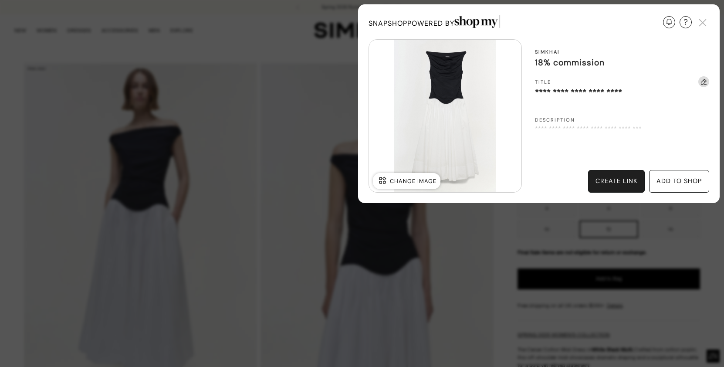
click at [614, 179] on div "create link" at bounding box center [617, 182] width 42 height 10
click at [702, 25] on img at bounding box center [703, 22] width 13 height 13
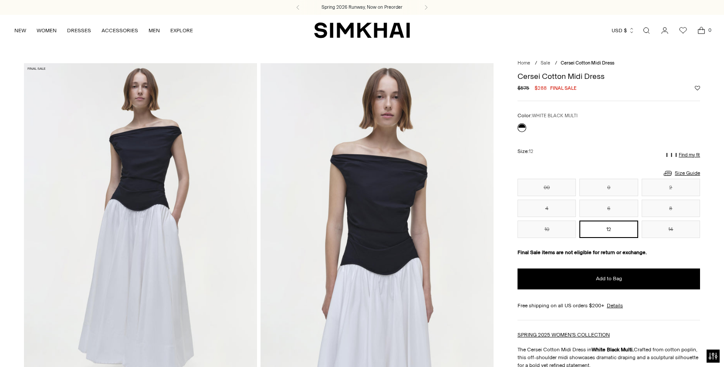
click at [703, 17] on div "NEW WOMEN New Arrivals Shop All Spring 2026 Preorder Fall 2025 Best Sellers Exc…" at bounding box center [362, 30] width 697 height 31
